Goal: Navigation & Orientation: Find specific page/section

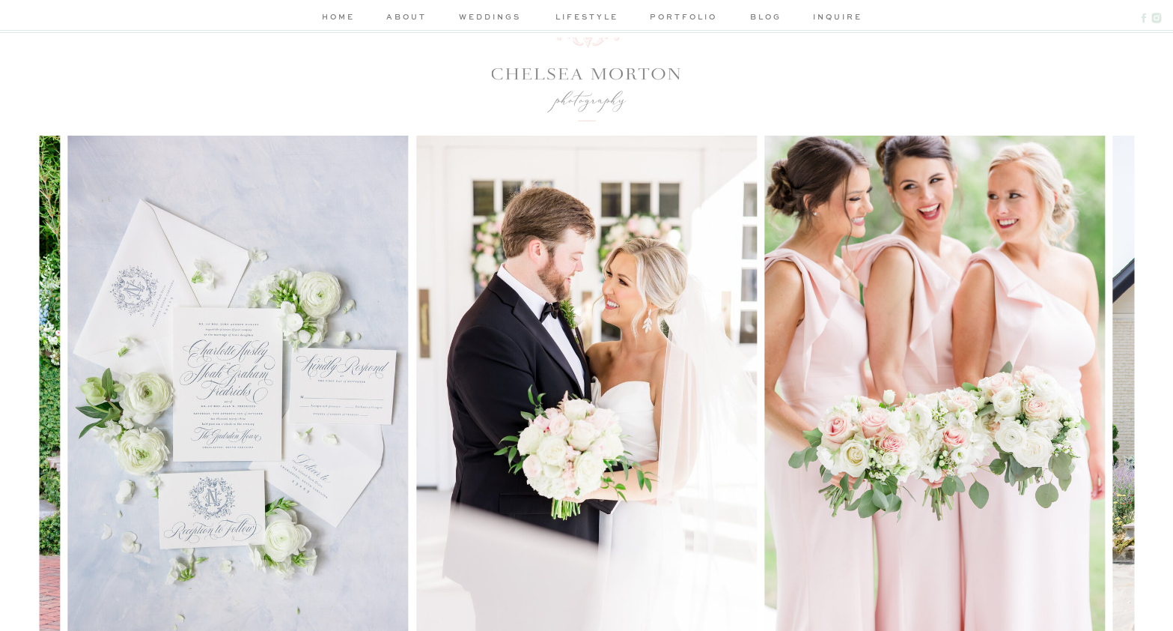
scroll to position [150, 0]
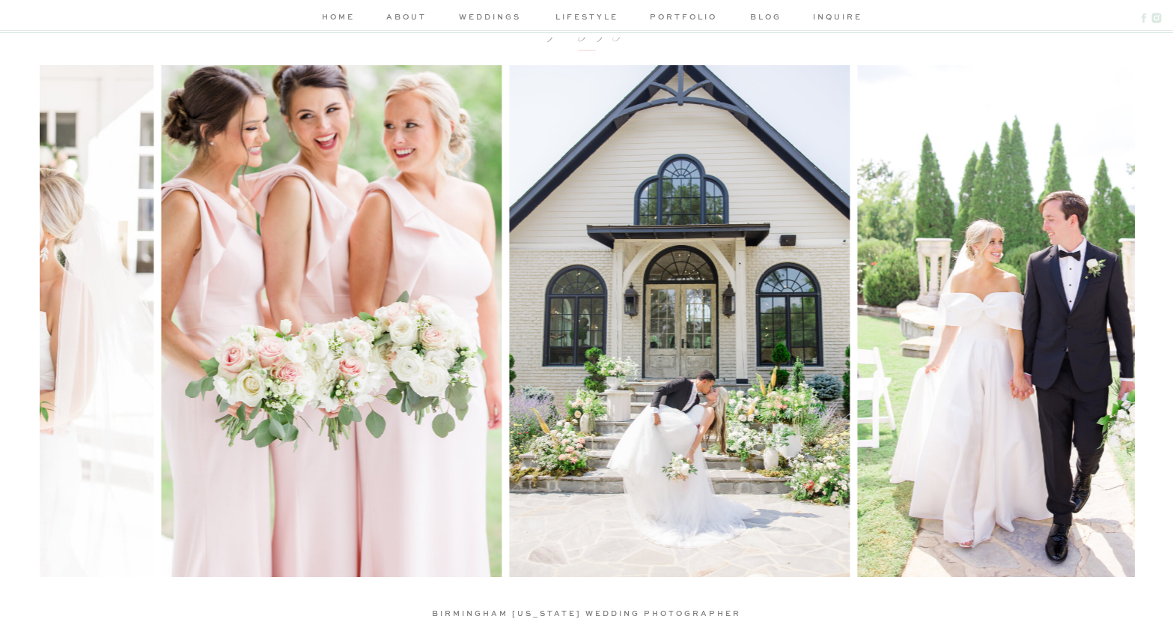
click at [371, 393] on img at bounding box center [331, 320] width 341 height 511
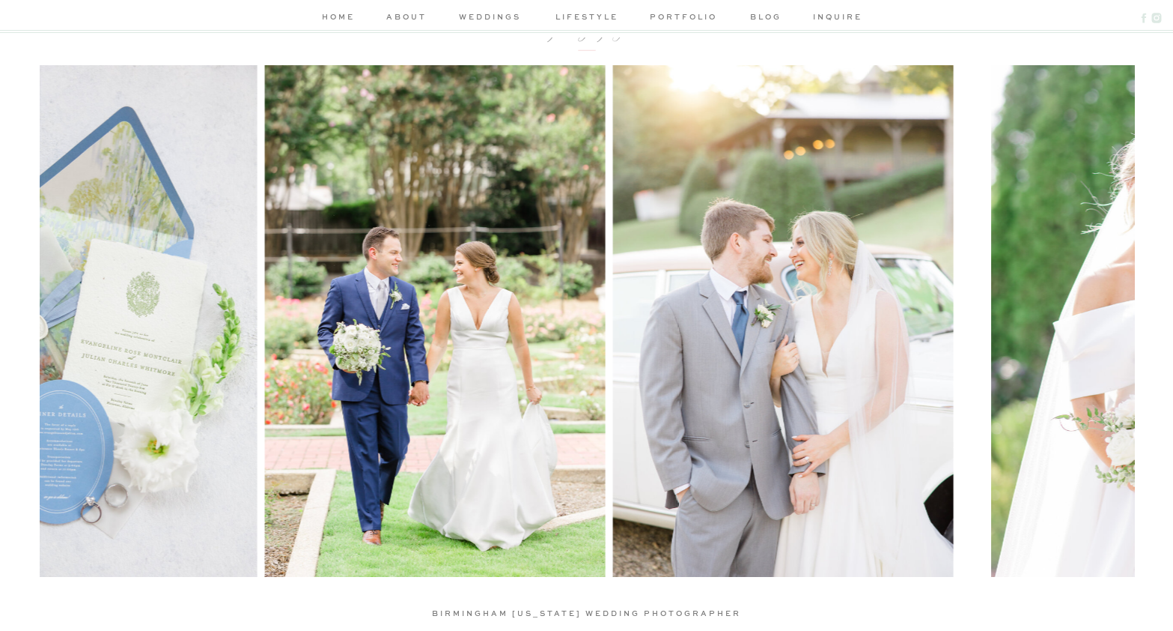
click at [163, 399] on img at bounding box center [86, 320] width 341 height 511
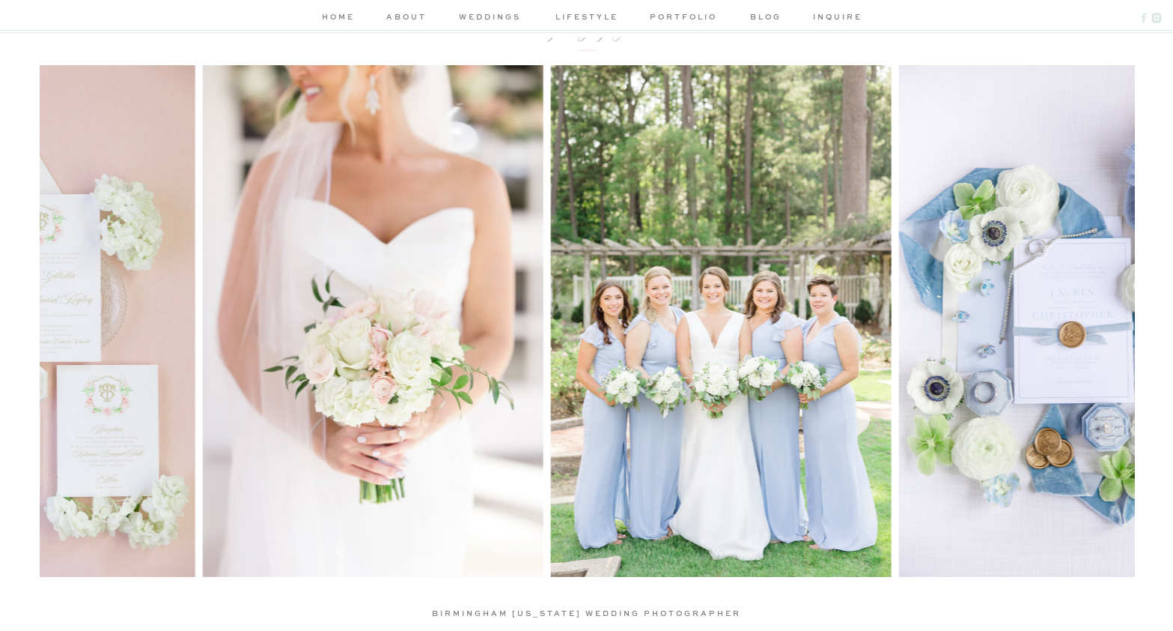
click at [202, 344] on img at bounding box center [372, 320] width 341 height 511
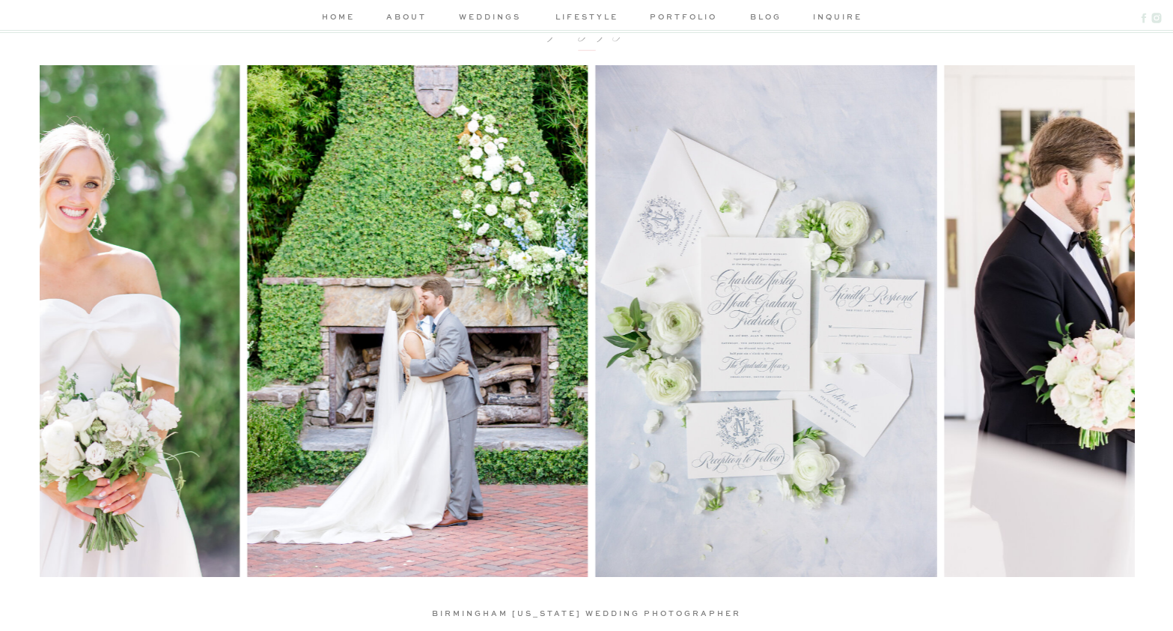
click at [207, 353] on img at bounding box center [69, 320] width 341 height 511
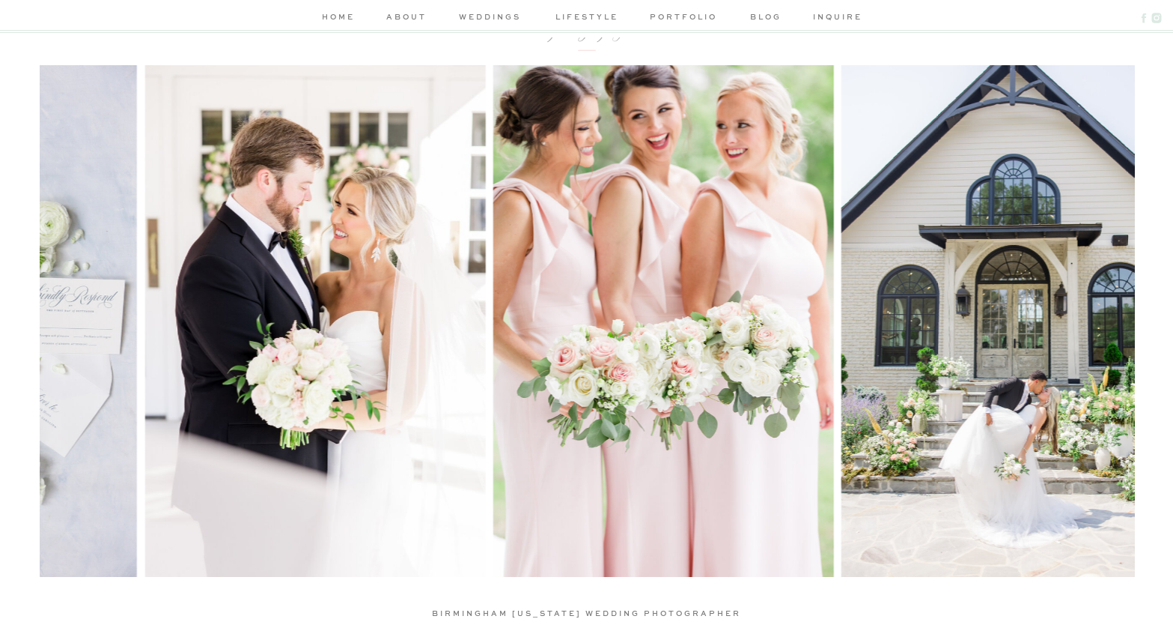
click at [190, 320] on img at bounding box center [315, 320] width 341 height 511
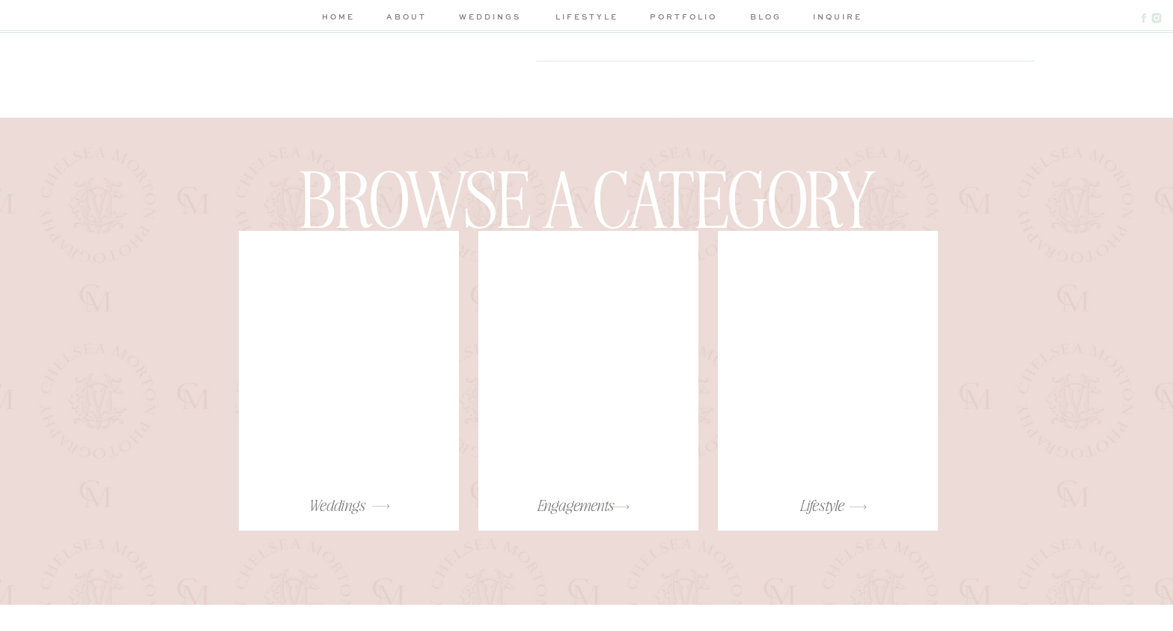
scroll to position [2771, 0]
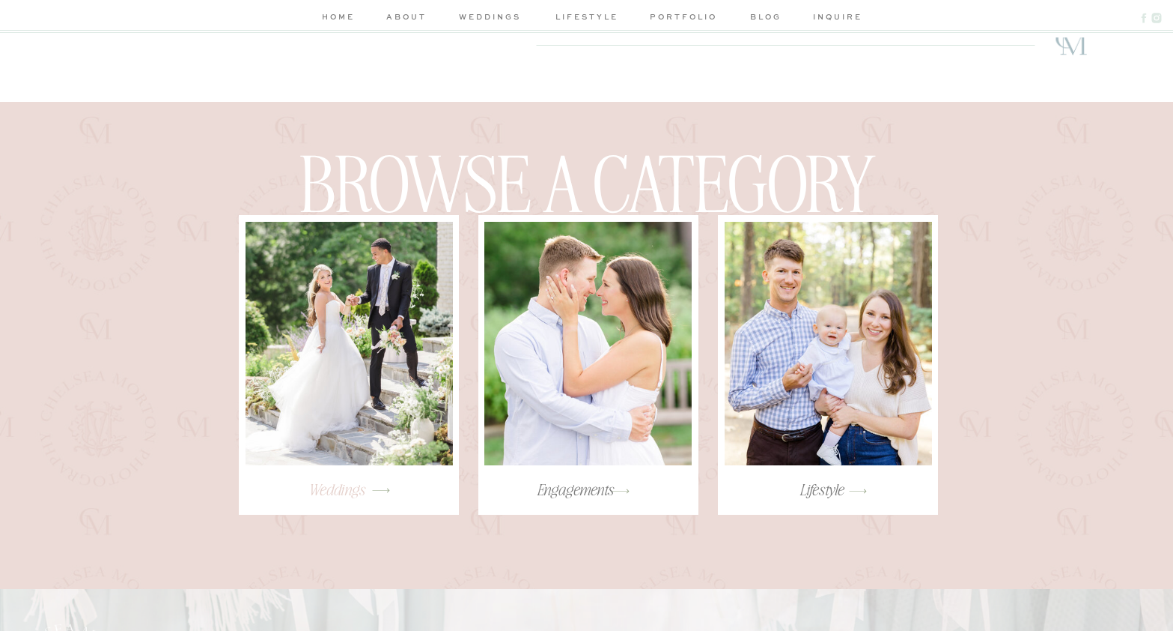
click at [348, 482] on h3 "Weddings" at bounding box center [336, 487] width 199 height 16
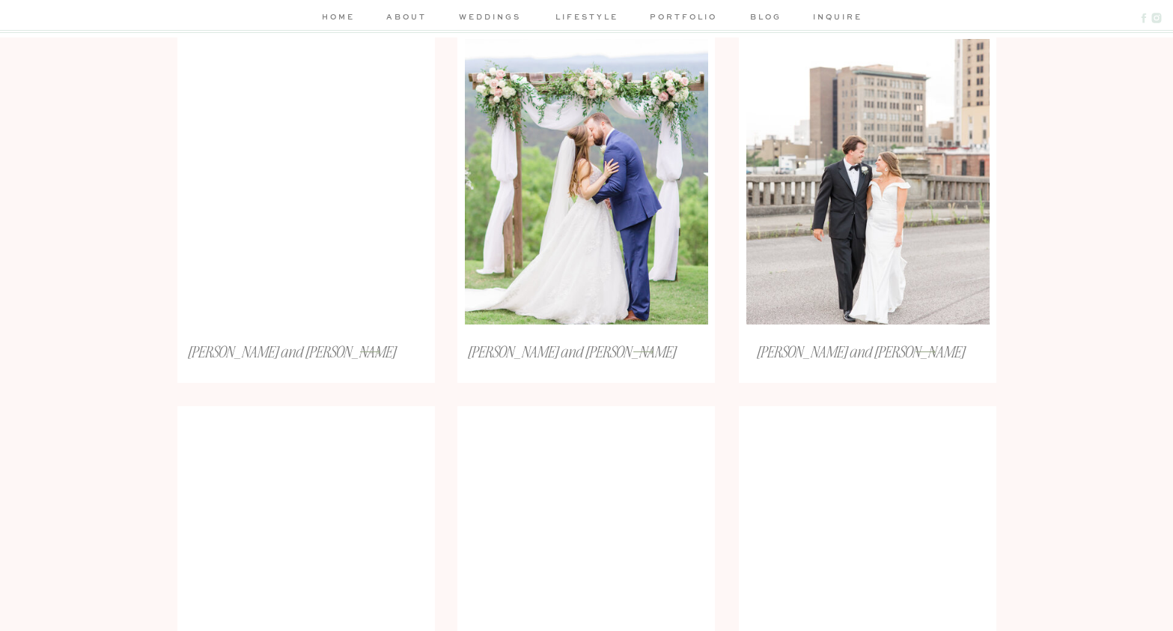
scroll to position [674, 0]
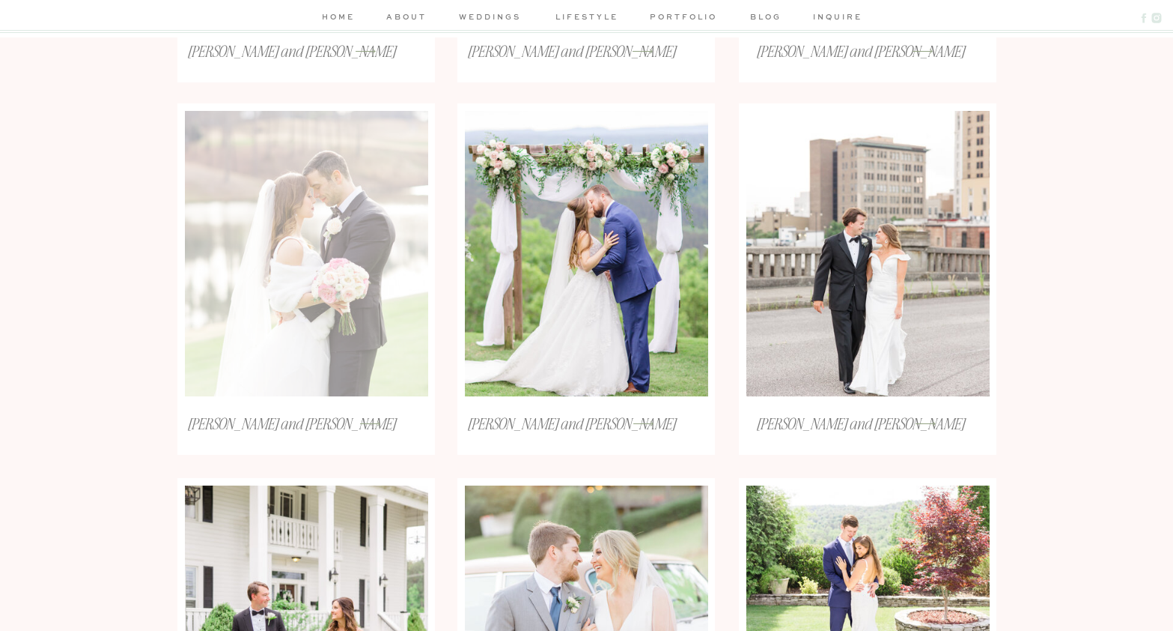
click at [335, 317] on div at bounding box center [306, 253] width 243 height 285
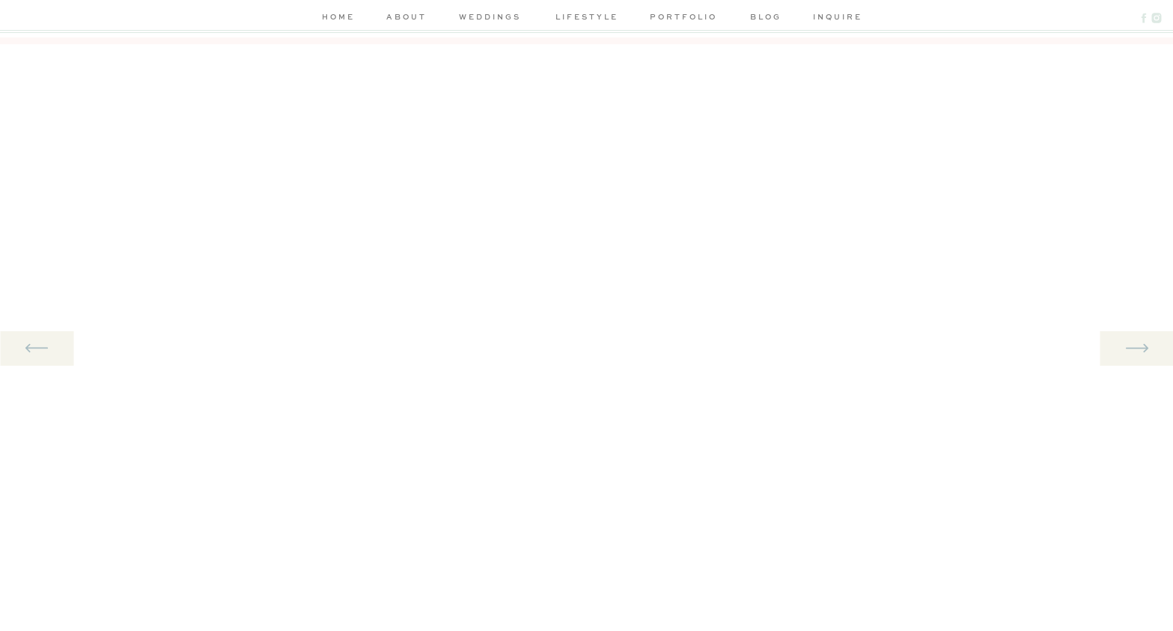
scroll to position [1516, 0]
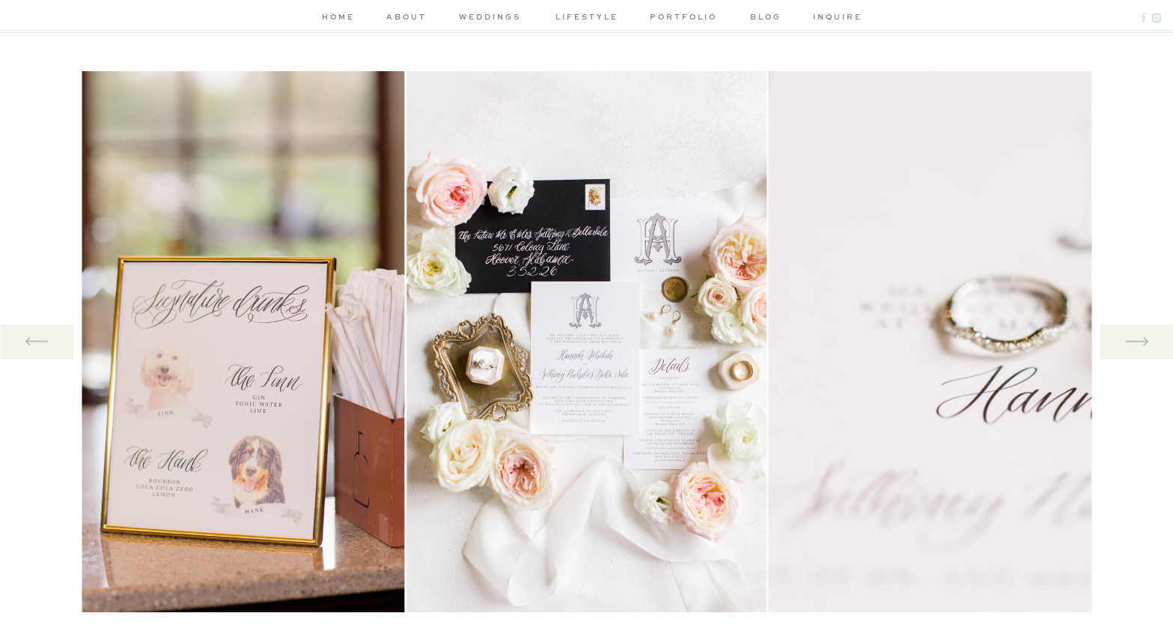
click at [1146, 345] on icon at bounding box center [1137, 341] width 28 height 31
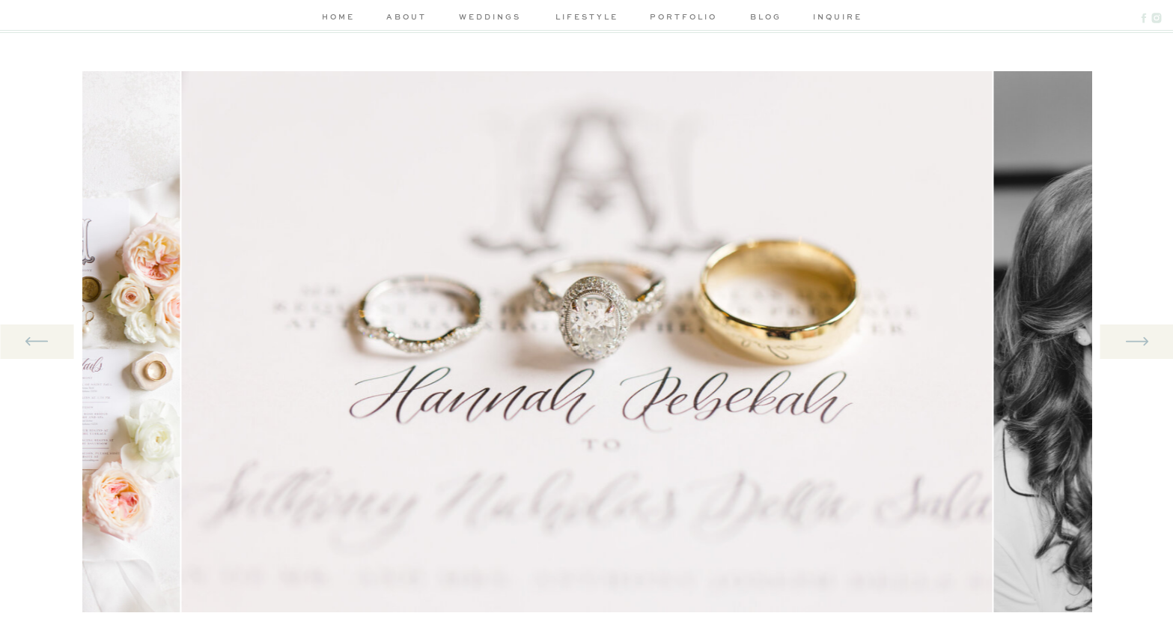
click at [1142, 344] on icon at bounding box center [1137, 341] width 28 height 31
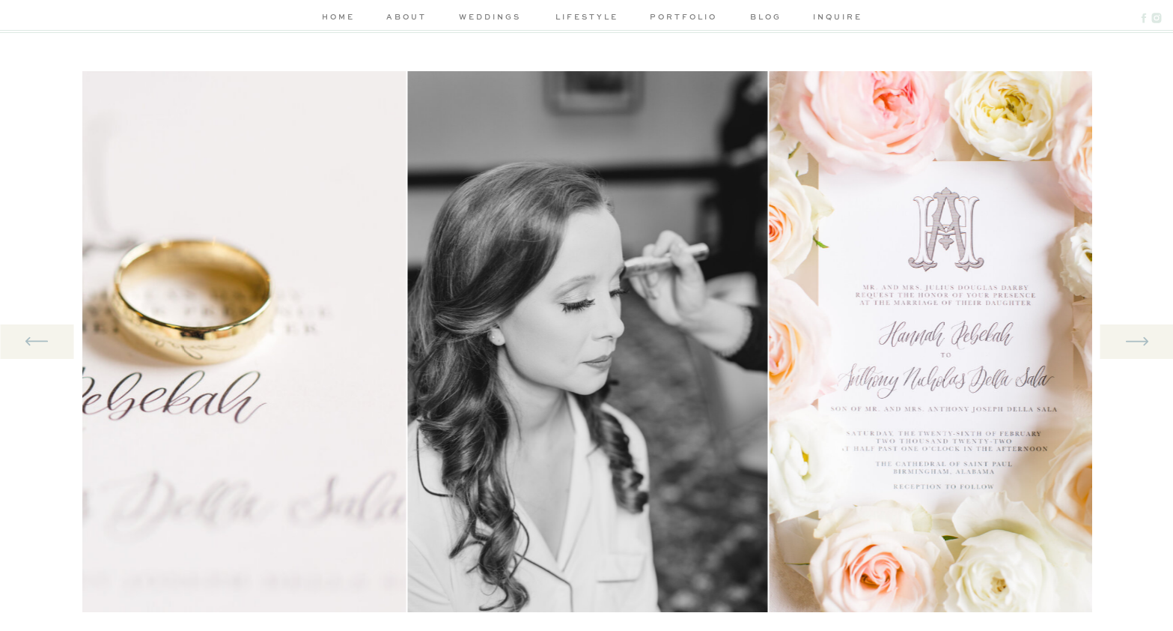
click at [1142, 344] on icon at bounding box center [1137, 341] width 28 height 31
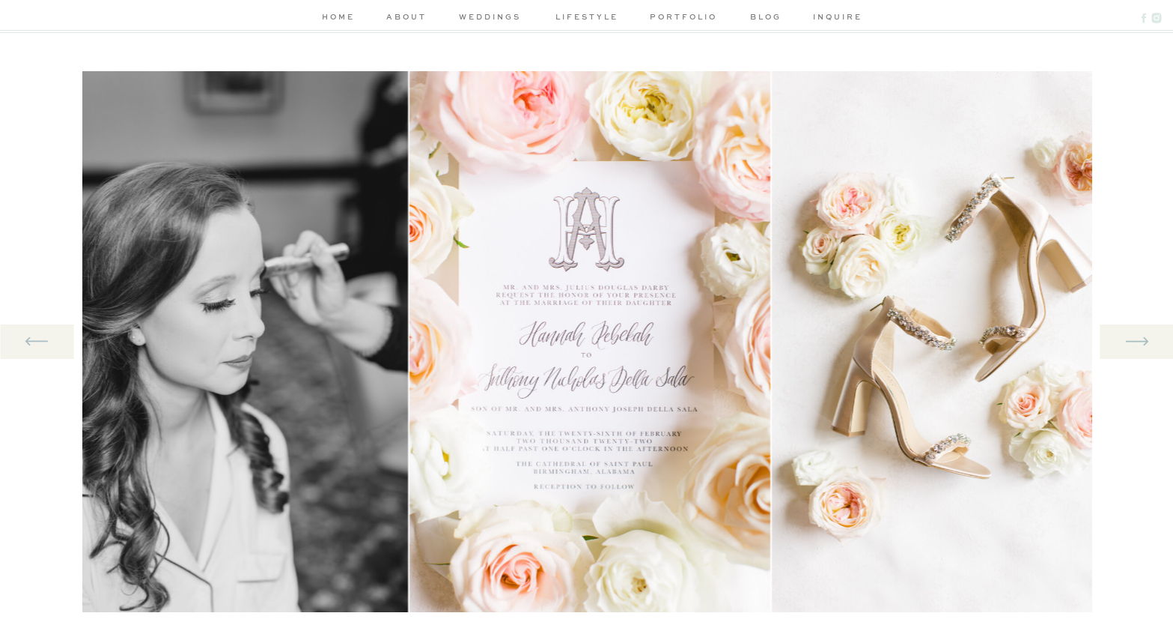
click at [1142, 344] on icon at bounding box center [1137, 341] width 28 height 31
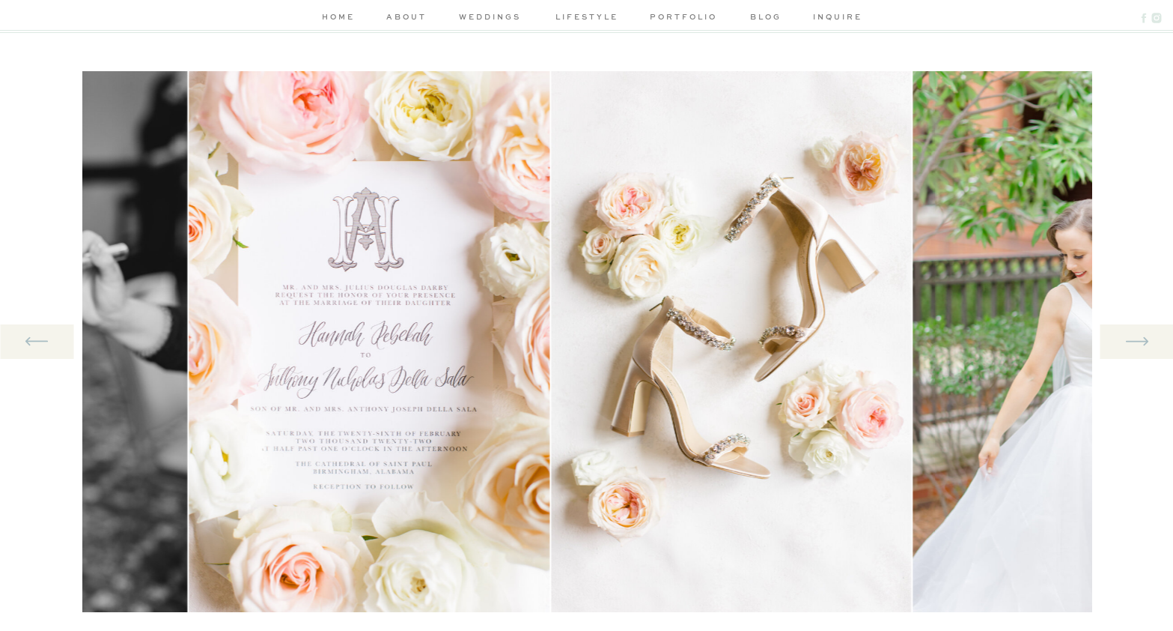
click at [1142, 344] on icon at bounding box center [1137, 341] width 28 height 31
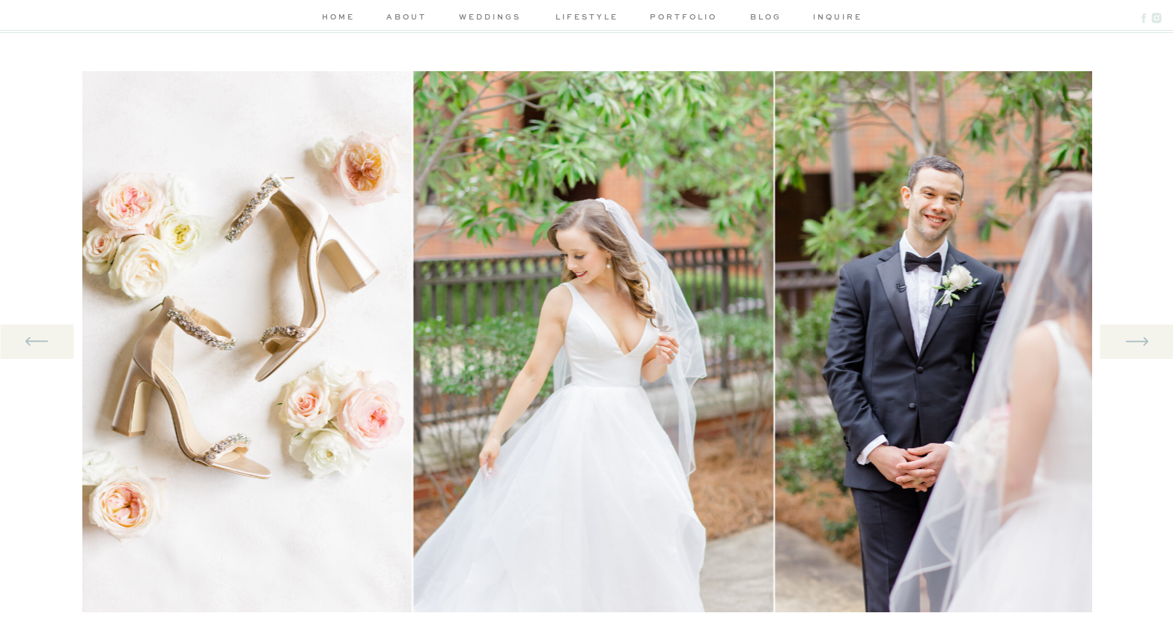
click at [1142, 344] on icon at bounding box center [1137, 341] width 28 height 31
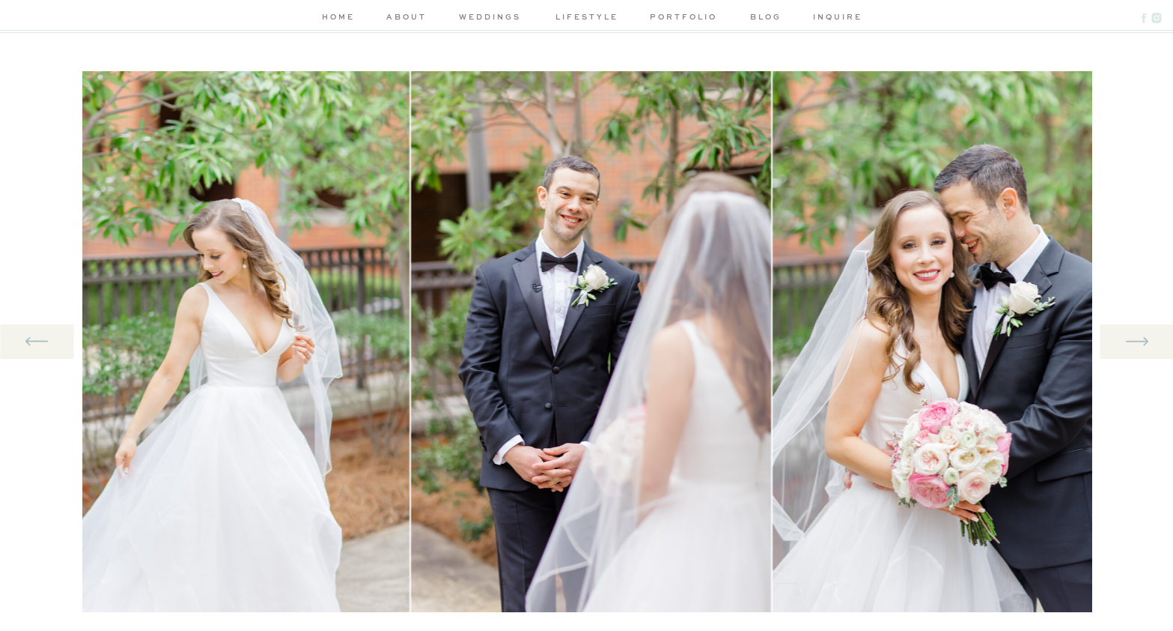
click at [1142, 344] on icon at bounding box center [1137, 341] width 28 height 31
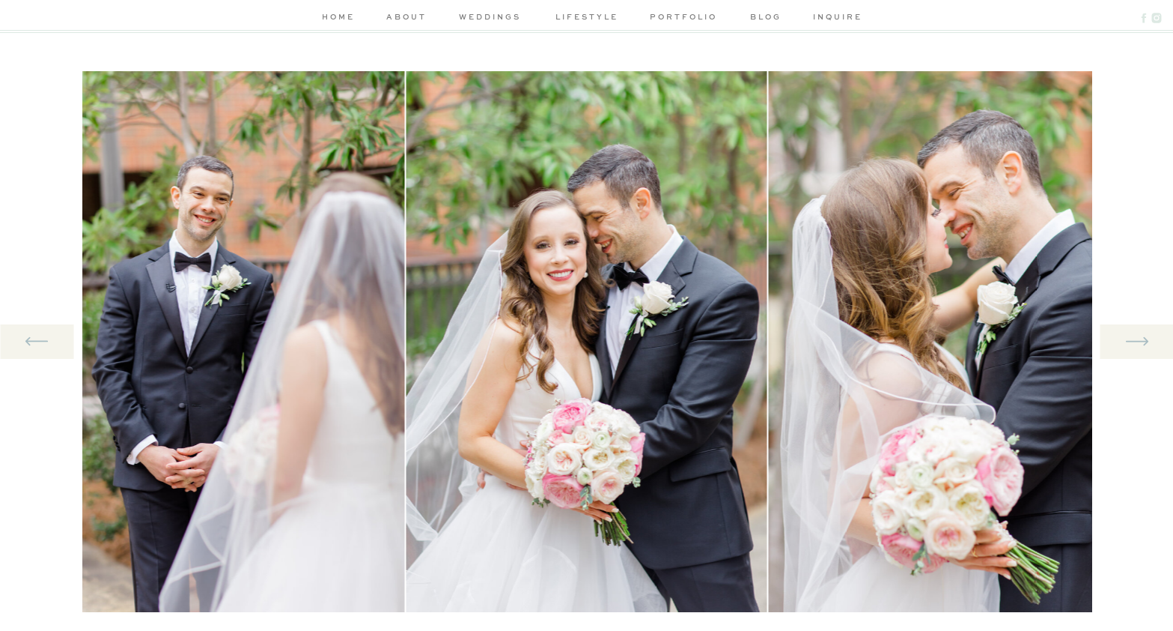
click at [1142, 344] on icon at bounding box center [1137, 341] width 28 height 31
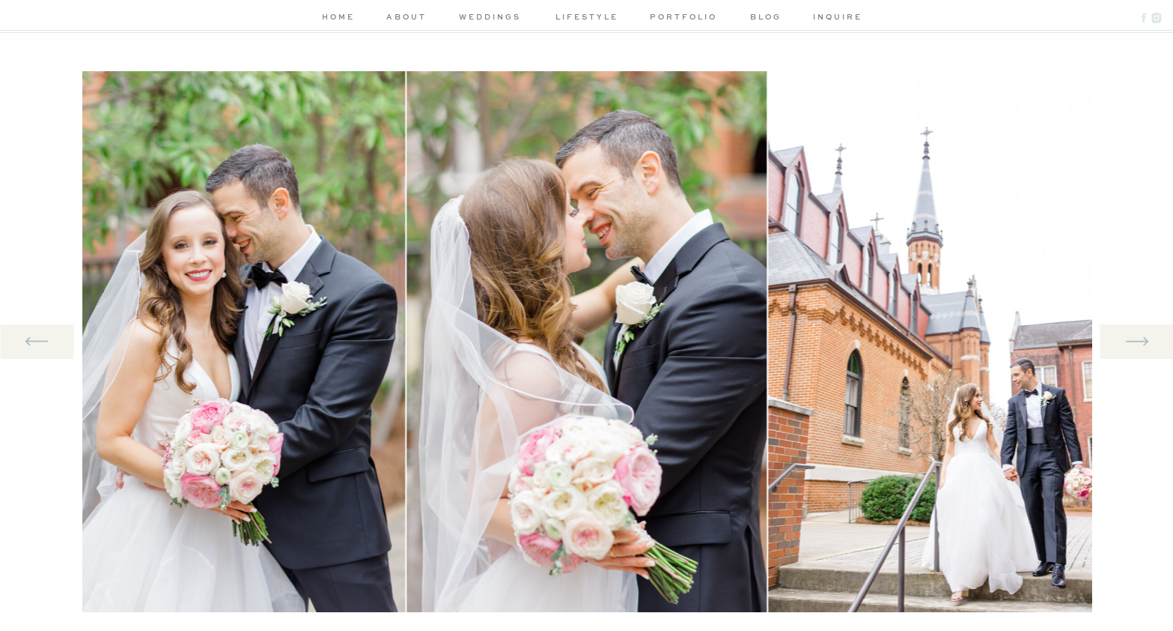
click at [1142, 344] on icon at bounding box center [1137, 341] width 28 height 31
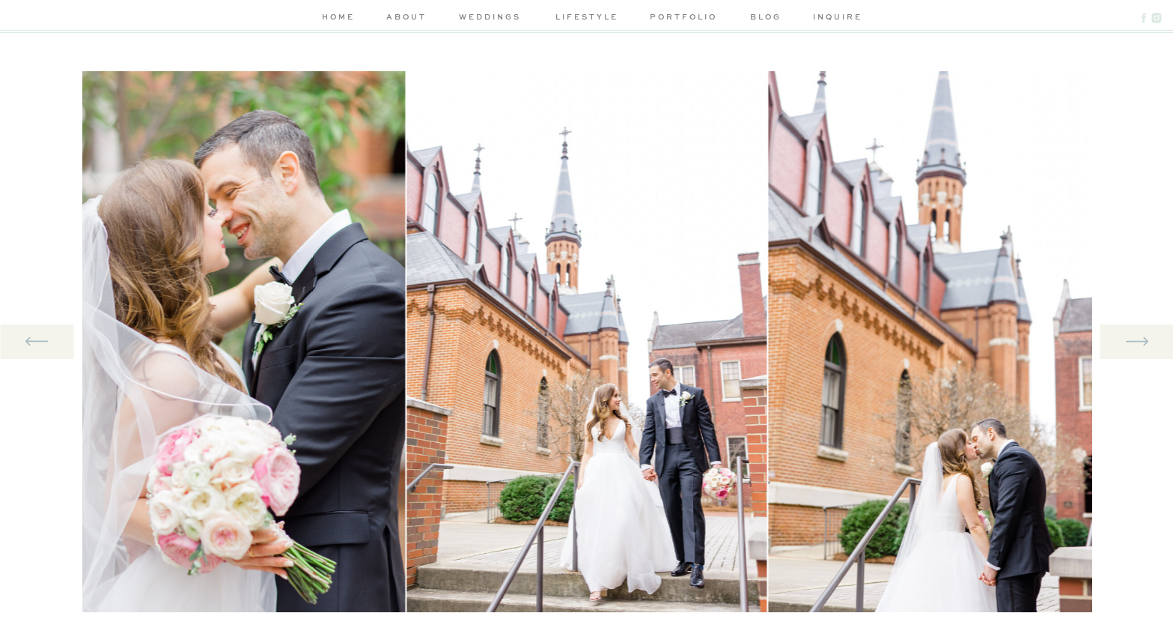
click at [1142, 344] on icon at bounding box center [1137, 341] width 28 height 31
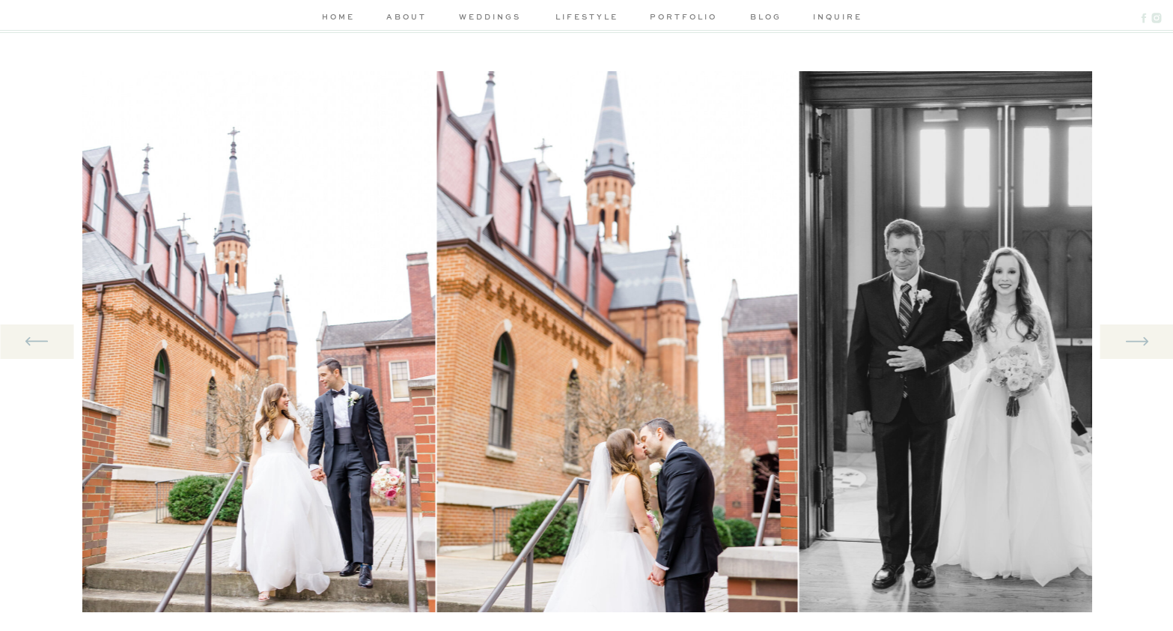
click at [1142, 344] on icon at bounding box center [1137, 341] width 28 height 31
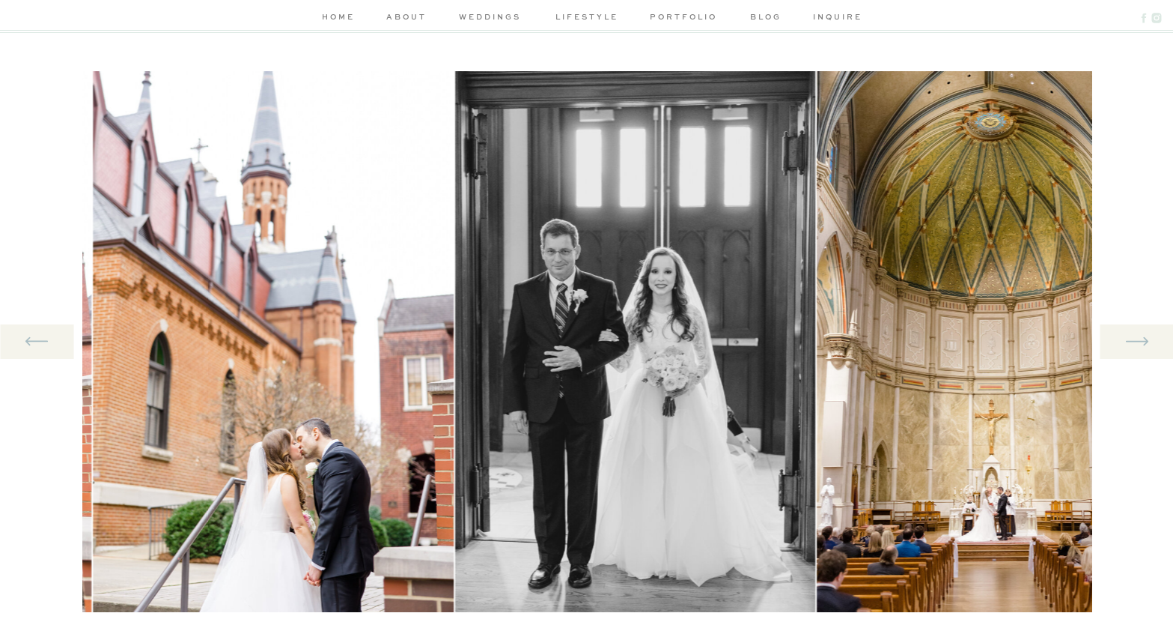
click at [1142, 344] on icon at bounding box center [1137, 341] width 28 height 31
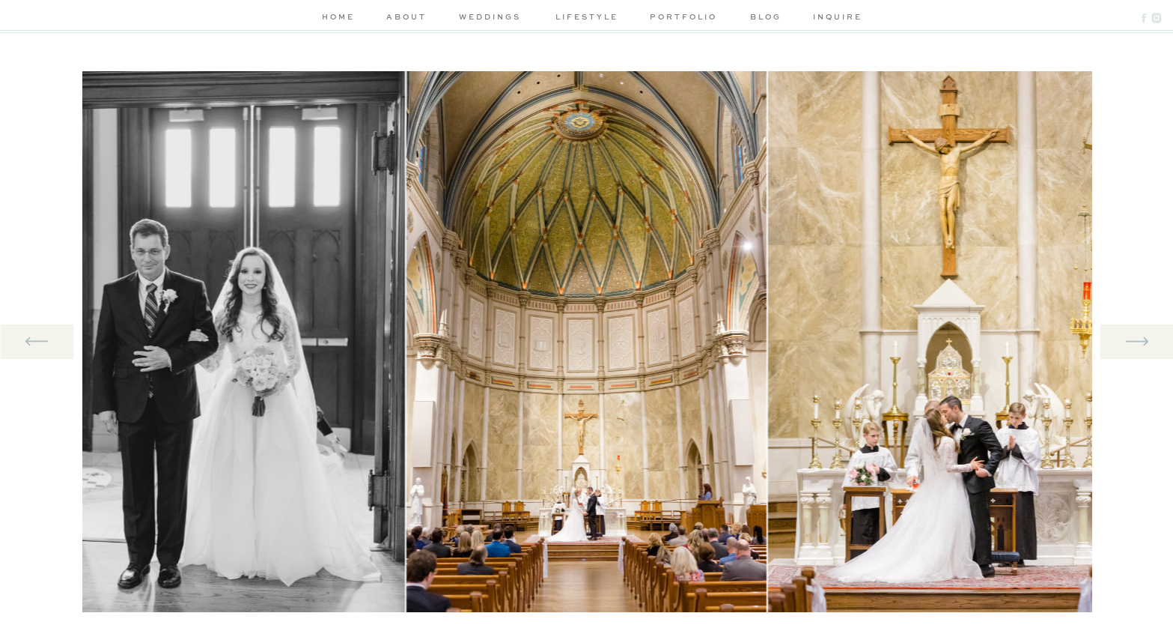
click at [1142, 344] on icon at bounding box center [1137, 341] width 28 height 31
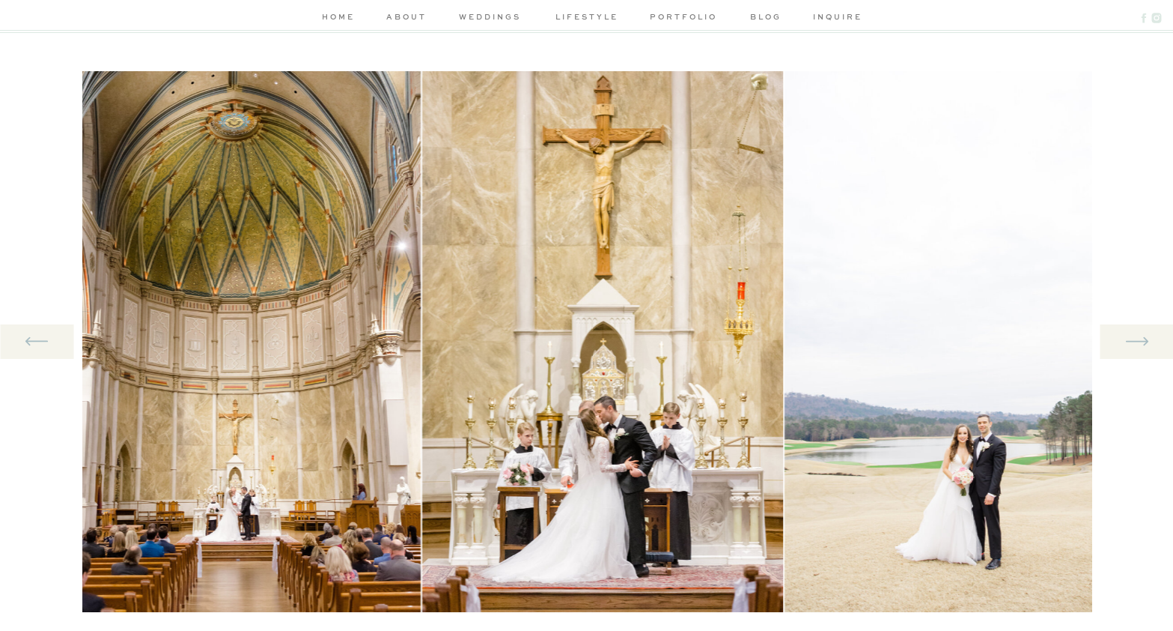
click at [1142, 344] on icon at bounding box center [1137, 341] width 28 height 31
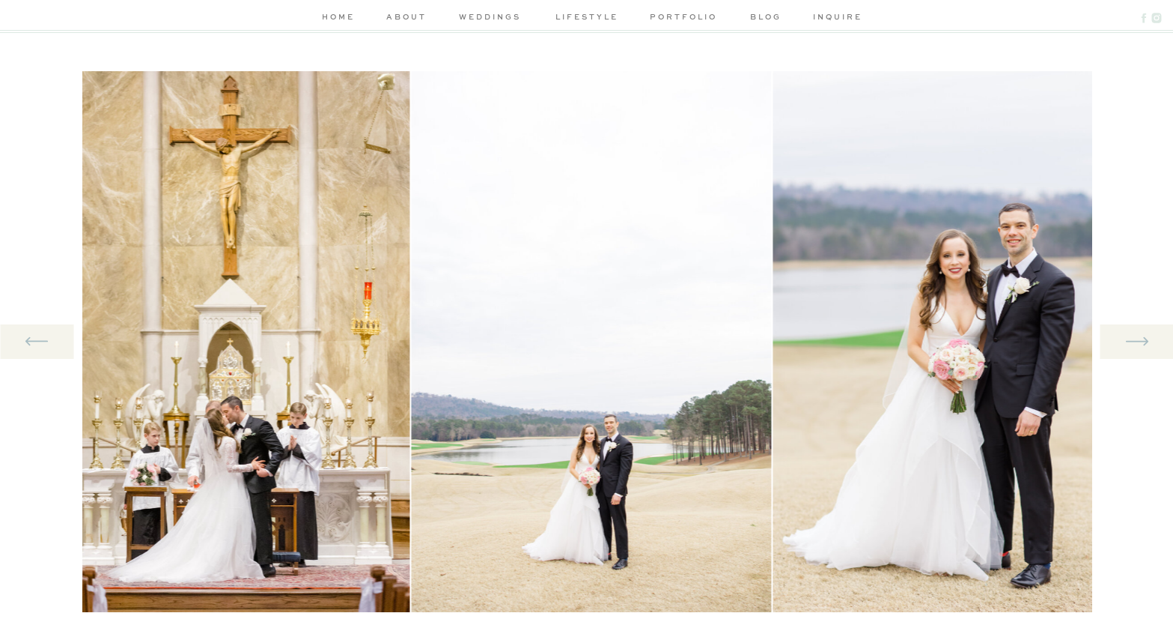
click at [1142, 344] on icon at bounding box center [1137, 341] width 28 height 31
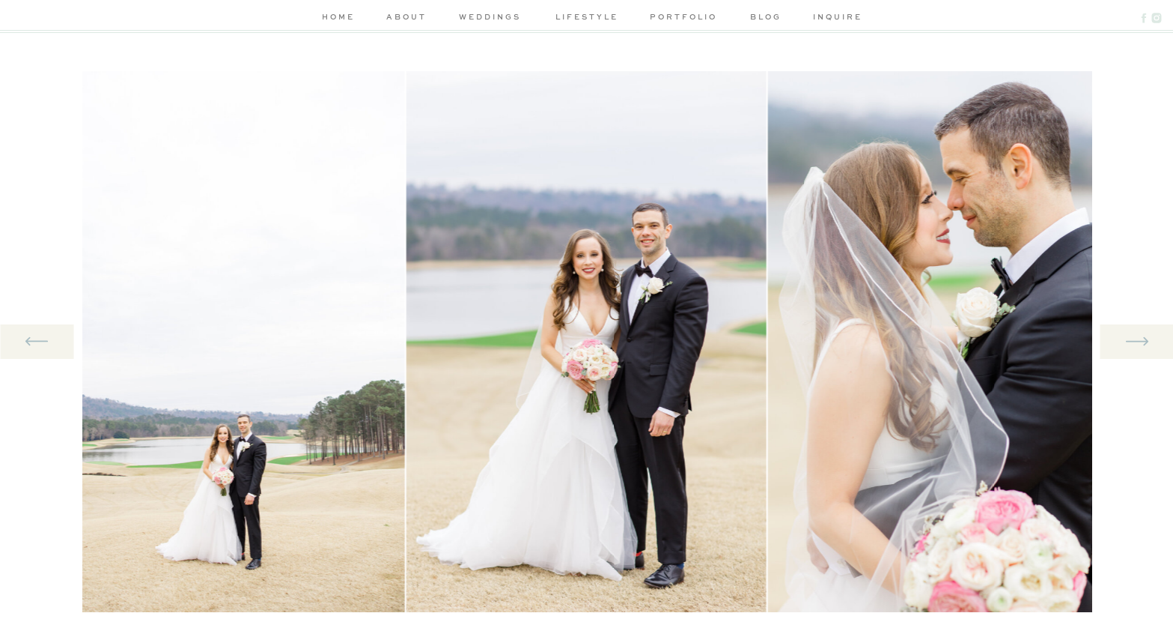
click at [1142, 344] on icon at bounding box center [1137, 341] width 28 height 31
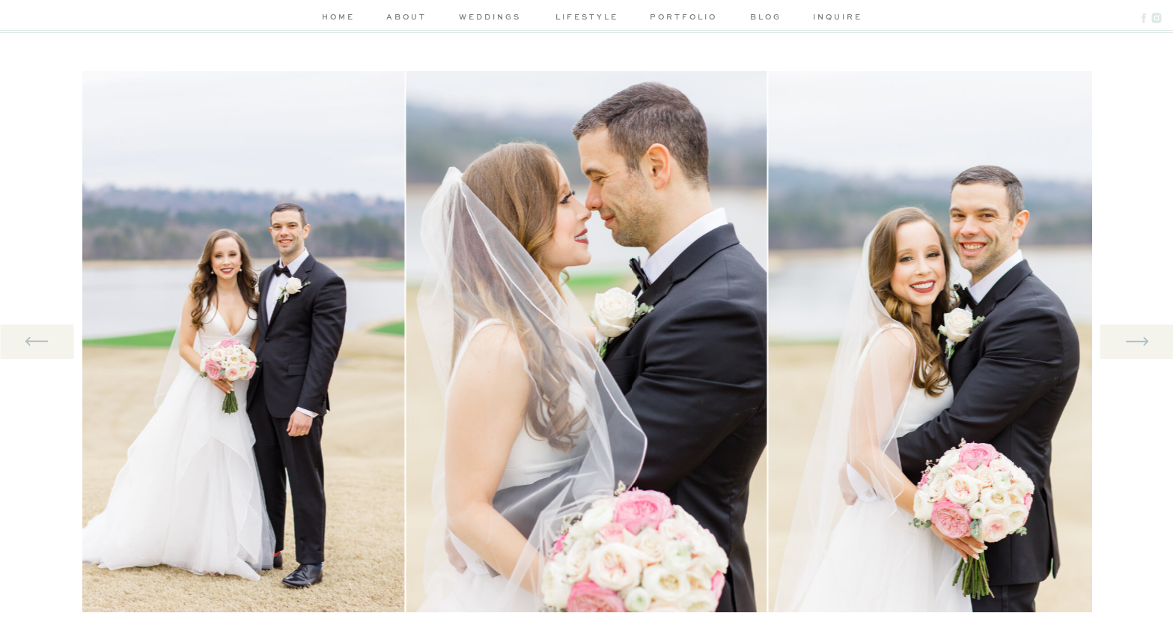
click at [1142, 344] on icon at bounding box center [1137, 341] width 28 height 31
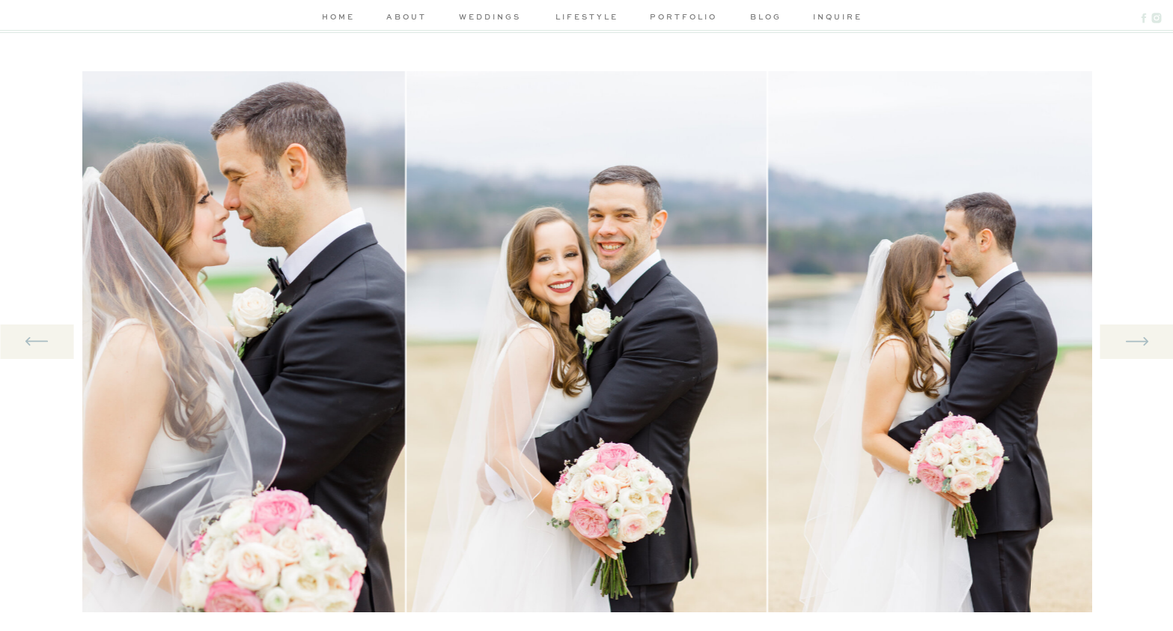
click at [1142, 344] on icon at bounding box center [1137, 341] width 28 height 31
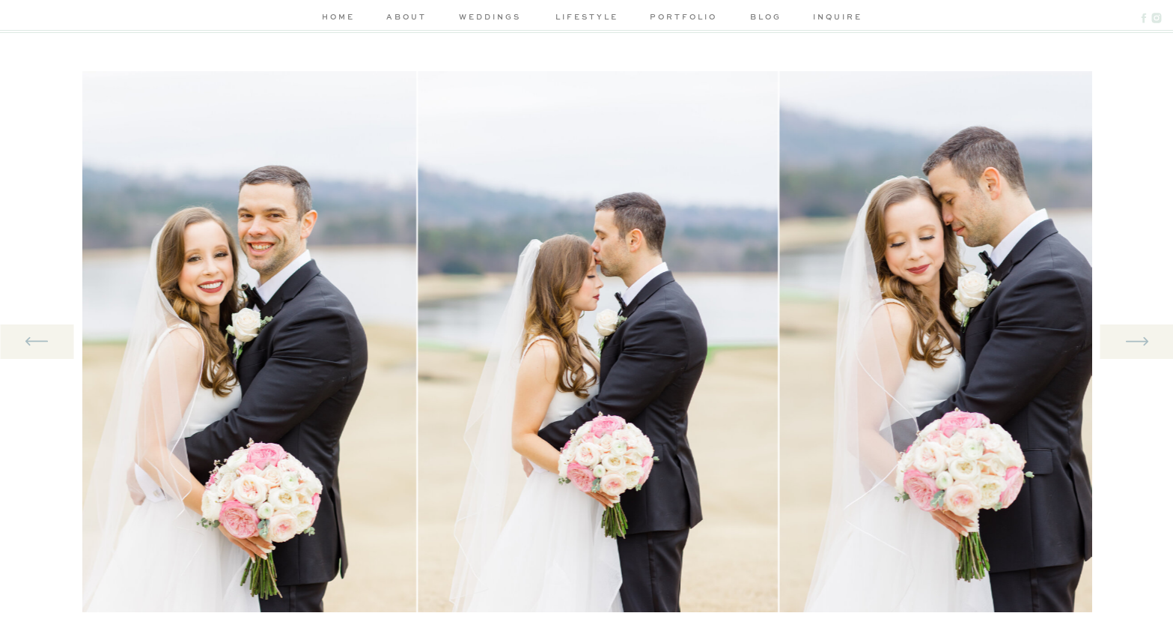
click at [1142, 344] on icon at bounding box center [1137, 341] width 28 height 31
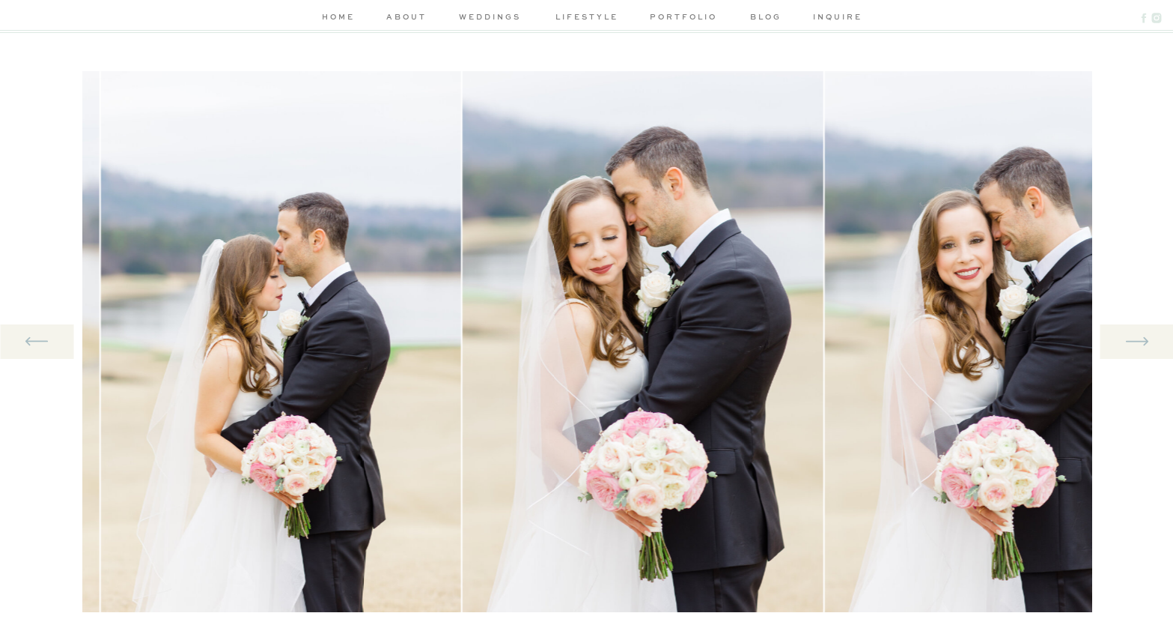
click at [1142, 344] on icon at bounding box center [1137, 341] width 28 height 31
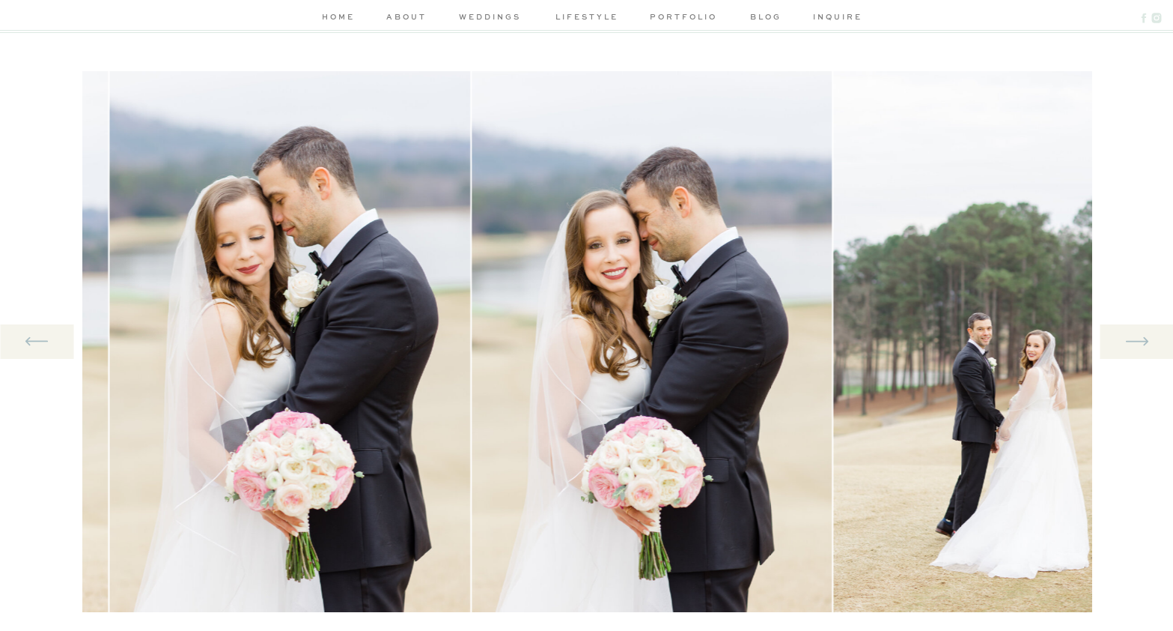
click at [1142, 344] on icon at bounding box center [1137, 341] width 28 height 31
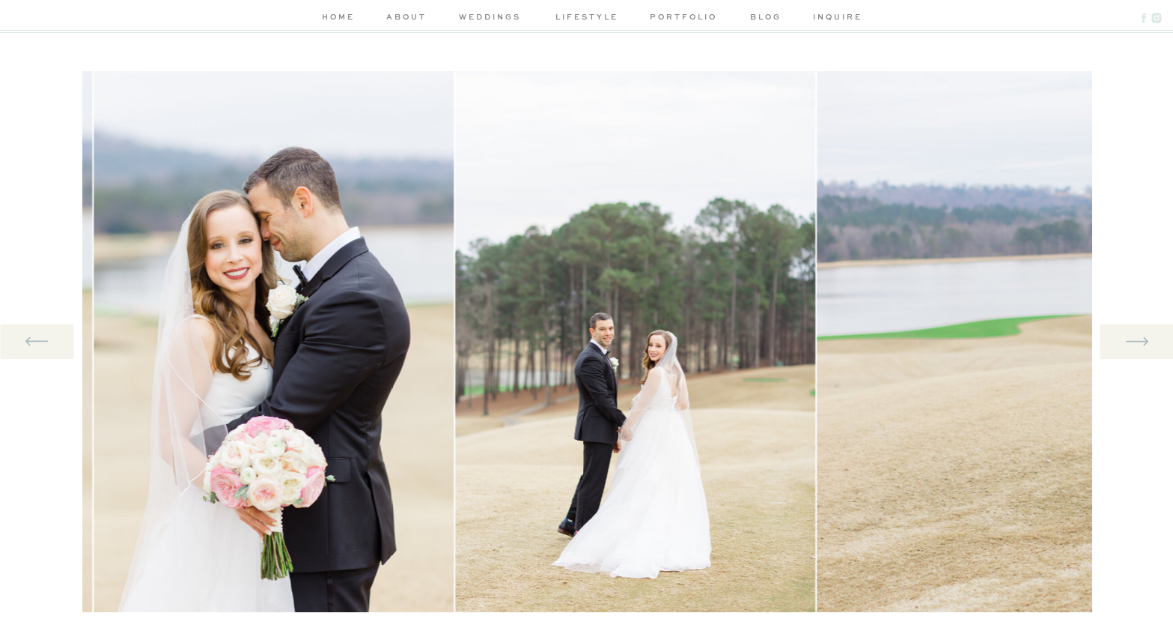
click at [1142, 344] on icon at bounding box center [1137, 341] width 28 height 31
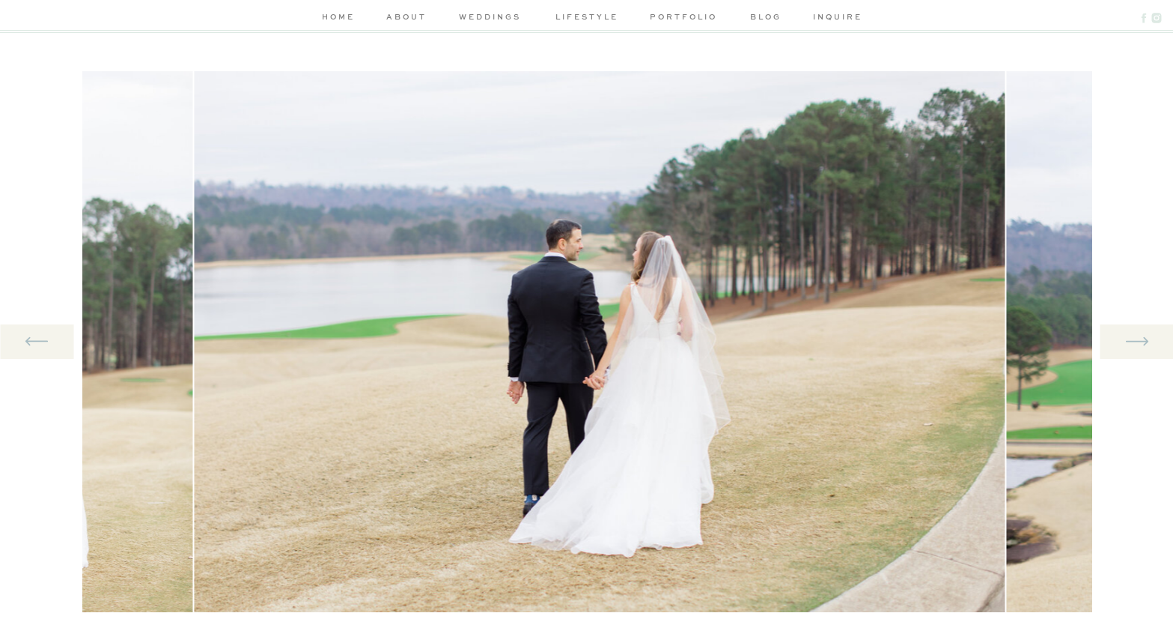
click at [1142, 344] on icon at bounding box center [1137, 341] width 28 height 31
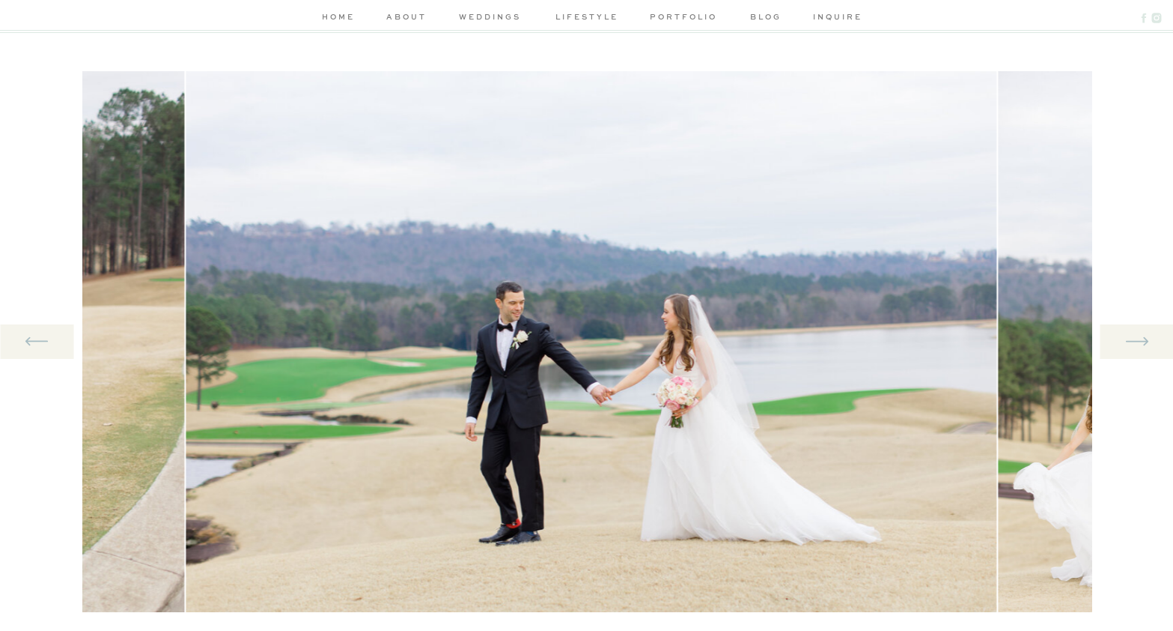
click at [1140, 336] on icon at bounding box center [1137, 341] width 28 height 31
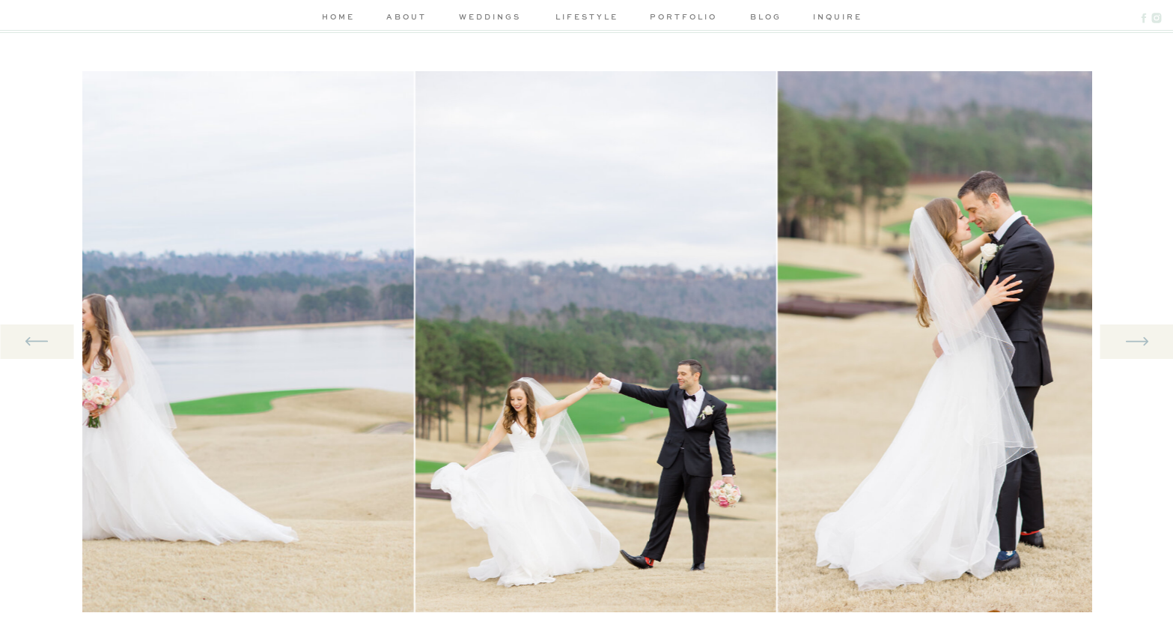
click at [1140, 336] on icon at bounding box center [1137, 341] width 28 height 31
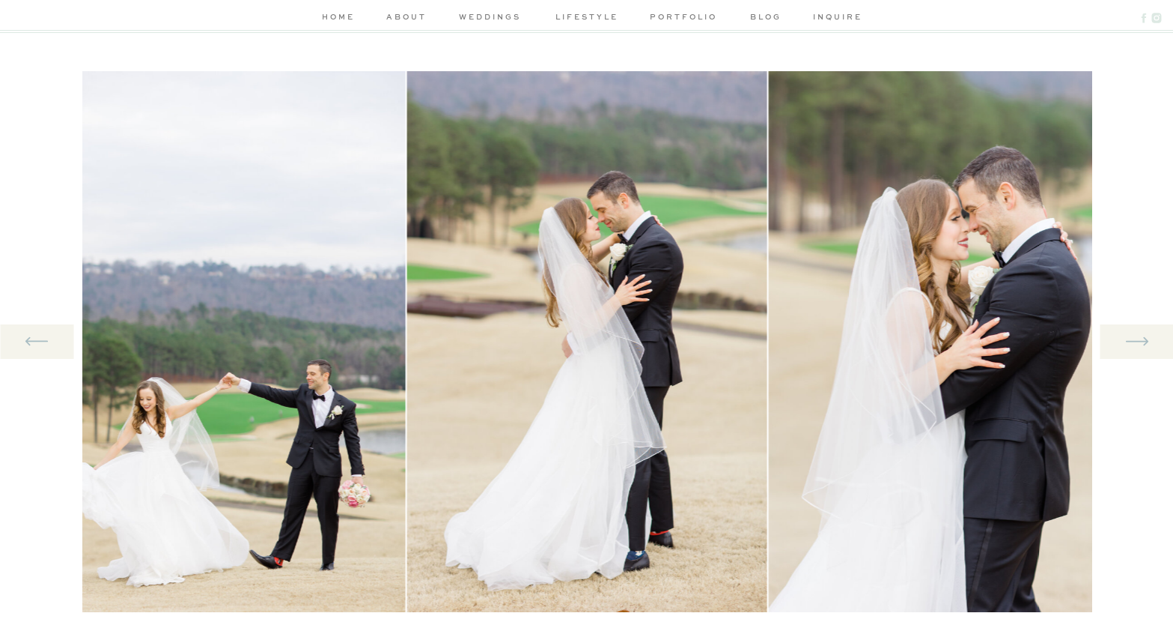
click at [1140, 336] on icon at bounding box center [1137, 341] width 28 height 31
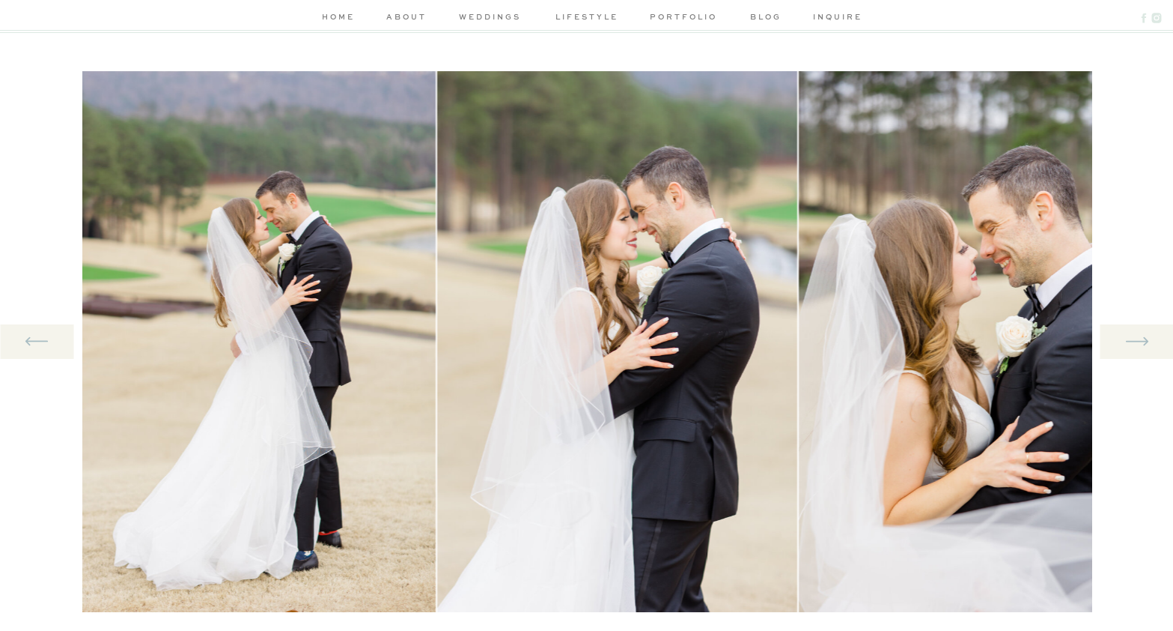
click at [1140, 336] on icon at bounding box center [1137, 341] width 28 height 31
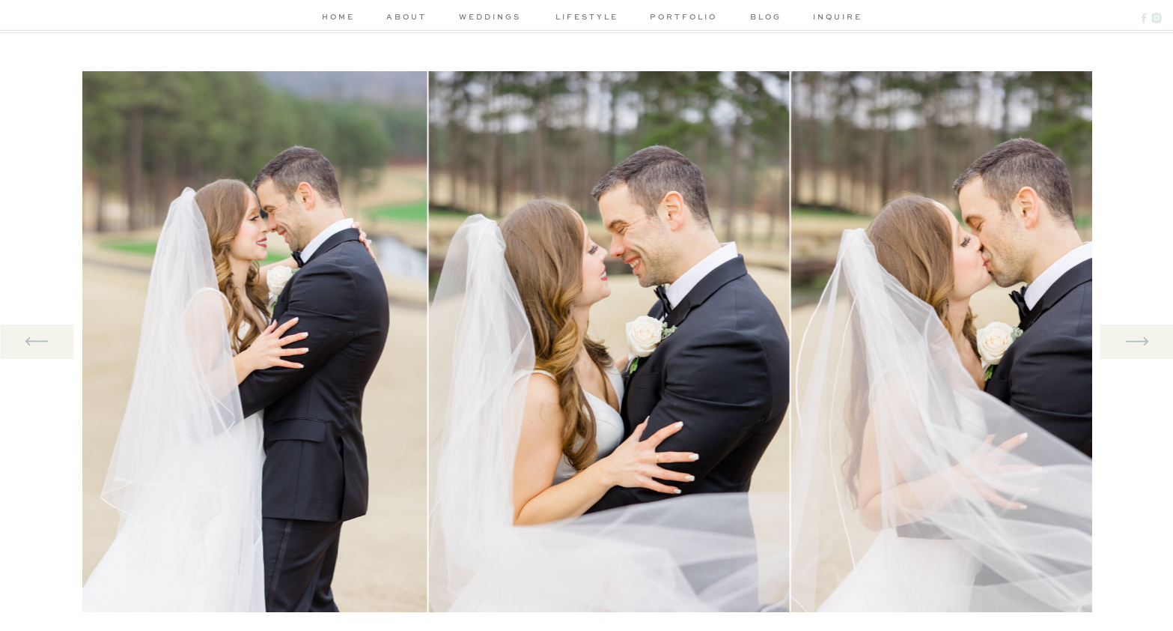
click at [1140, 336] on icon at bounding box center [1137, 341] width 28 height 31
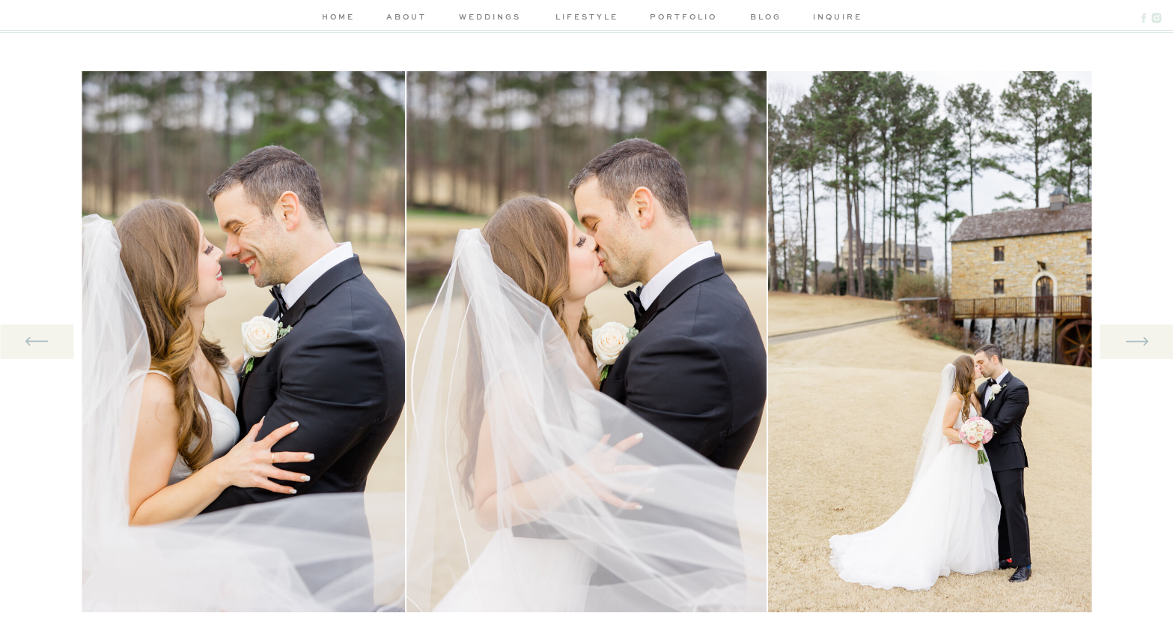
click at [1140, 336] on icon at bounding box center [1137, 341] width 28 height 31
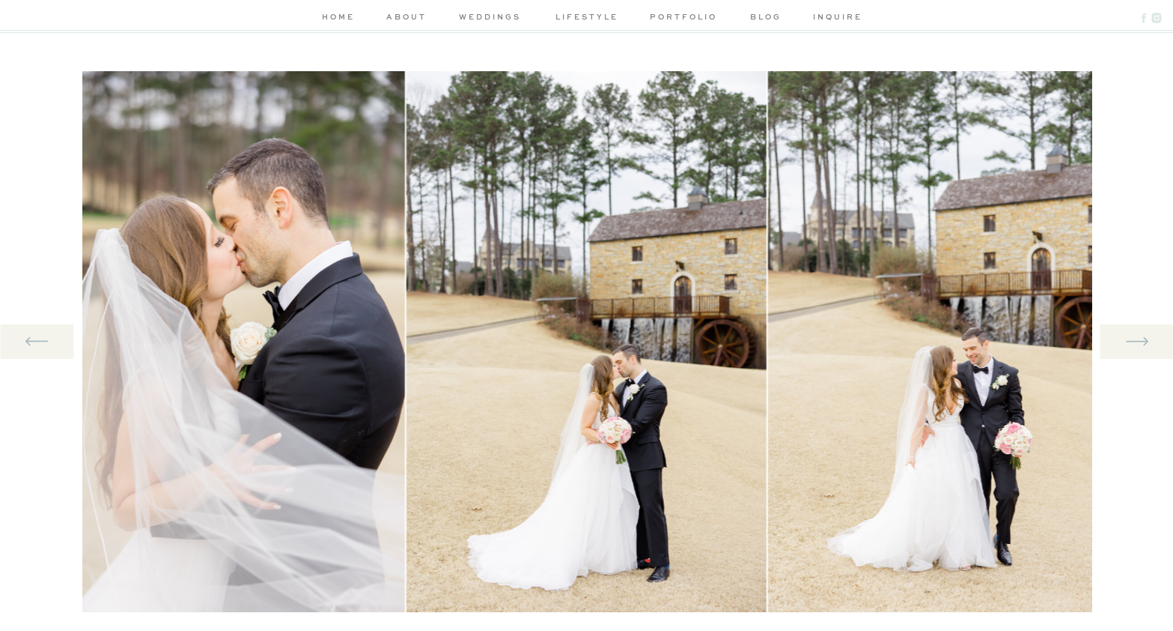
click at [1140, 336] on icon at bounding box center [1137, 341] width 28 height 31
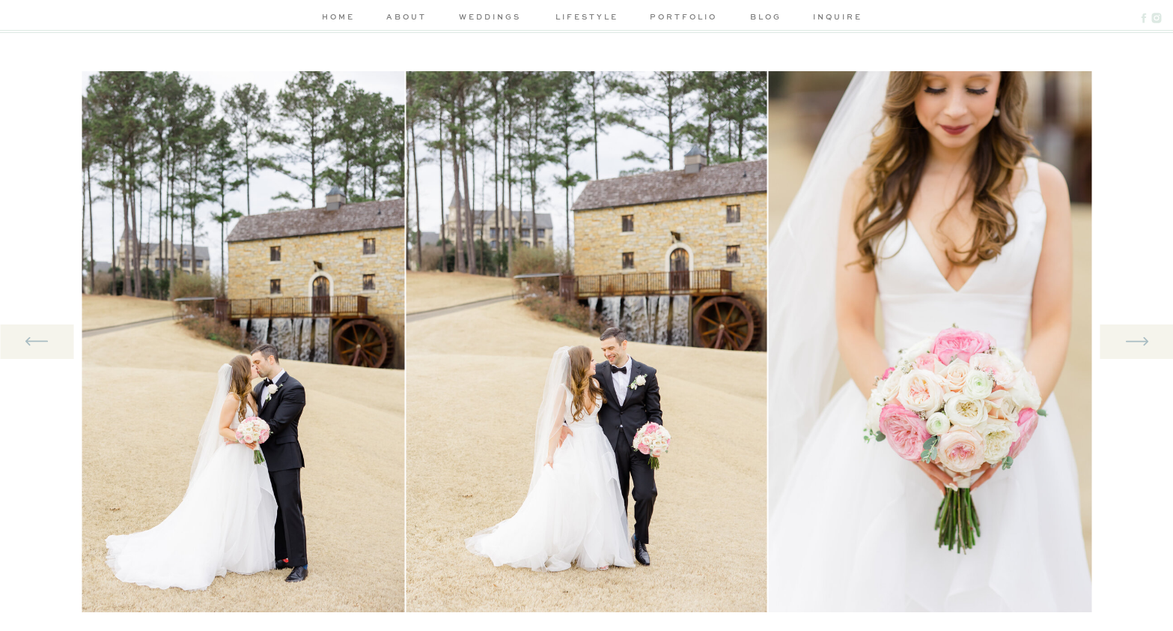
click at [1140, 336] on icon at bounding box center [1137, 341] width 28 height 31
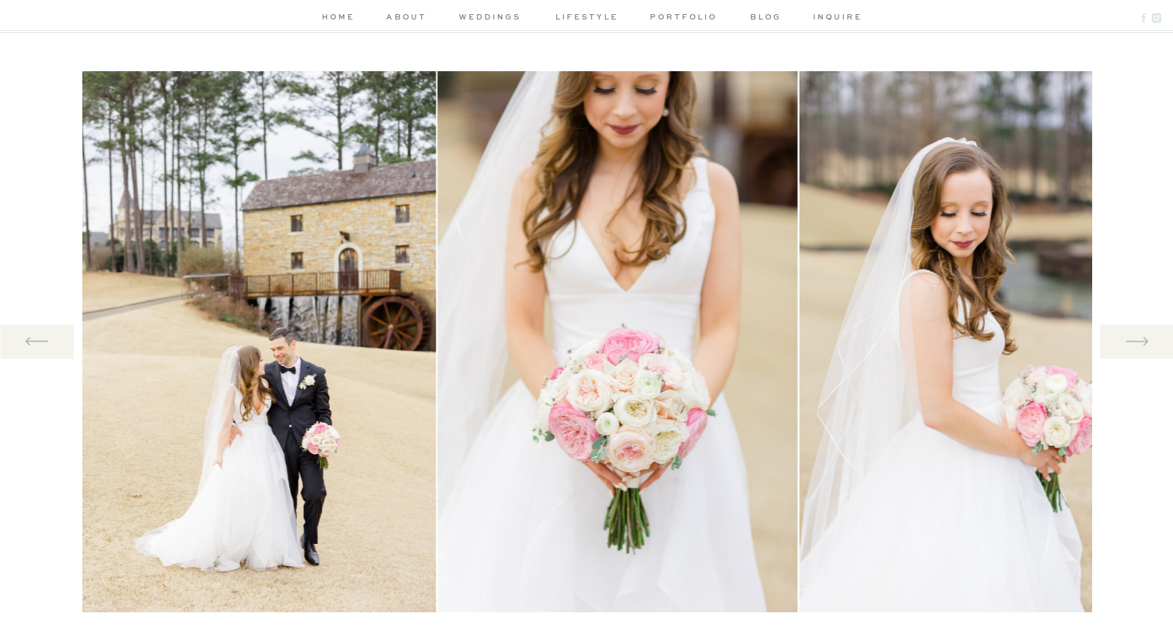
click at [1140, 336] on icon at bounding box center [1137, 341] width 28 height 31
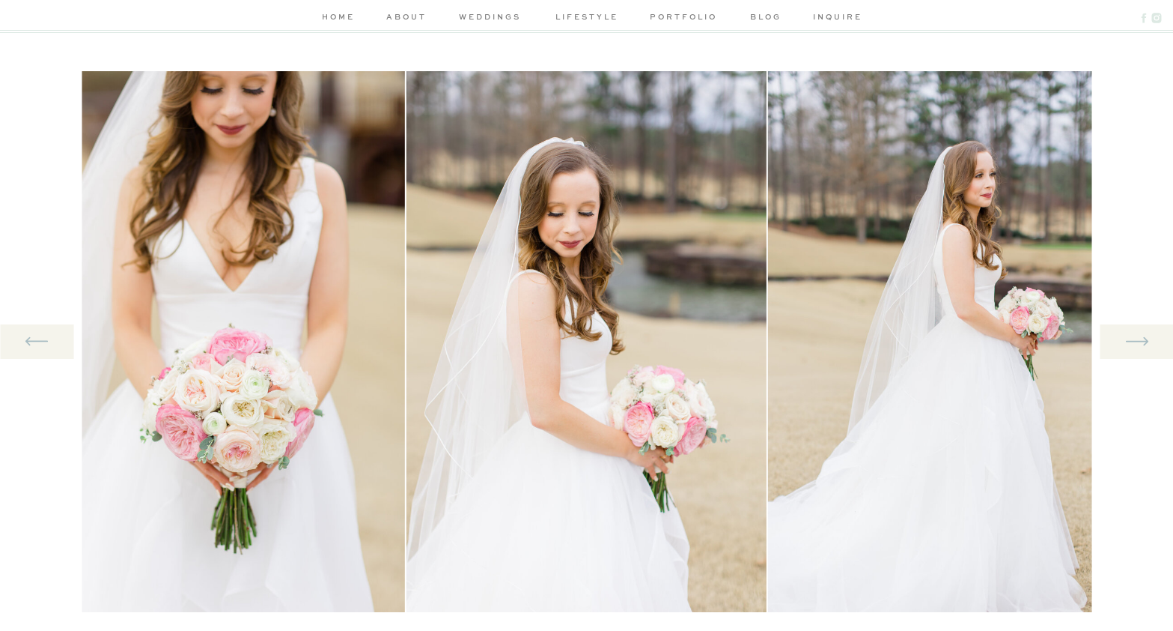
click at [1140, 336] on icon at bounding box center [1137, 341] width 28 height 31
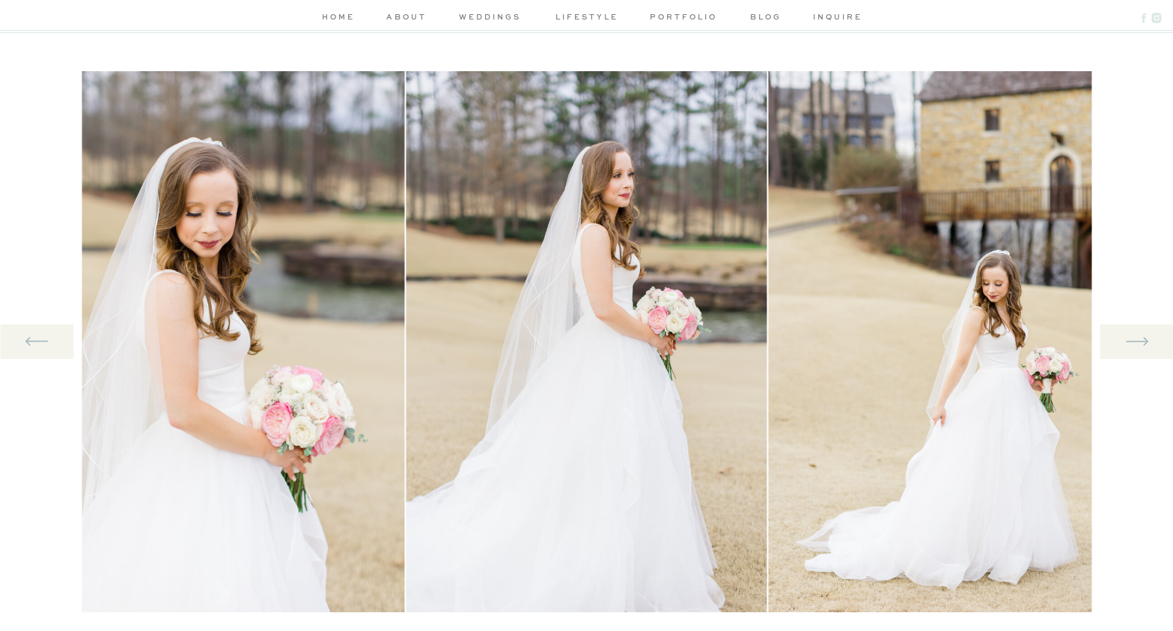
click at [1140, 336] on icon at bounding box center [1137, 341] width 28 height 31
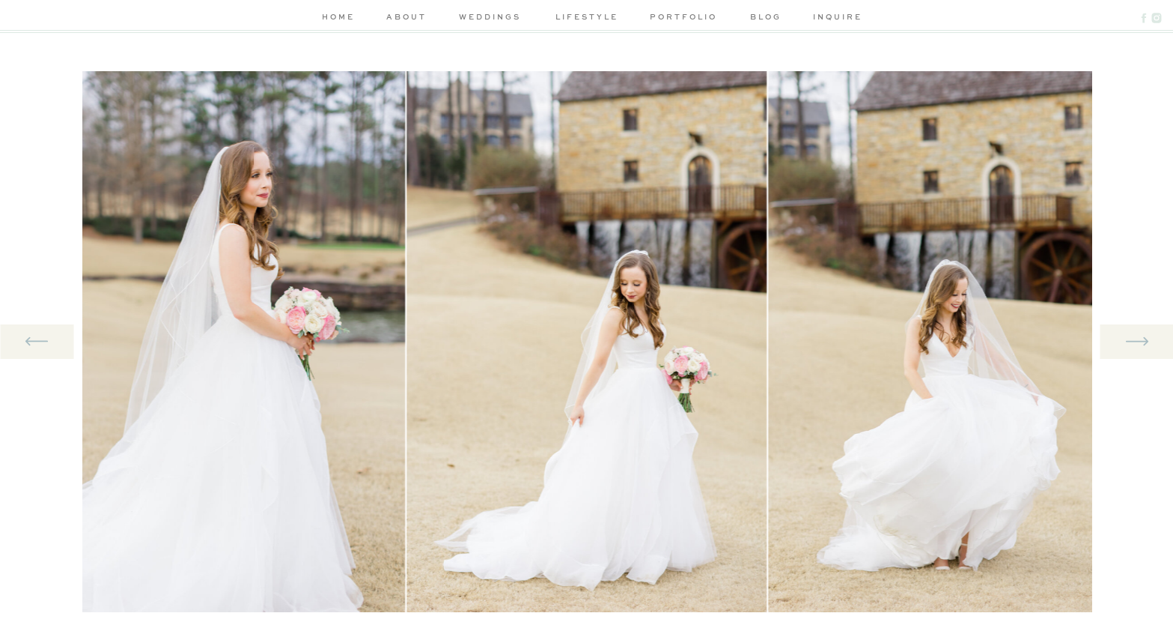
click at [1140, 336] on icon at bounding box center [1137, 341] width 28 height 31
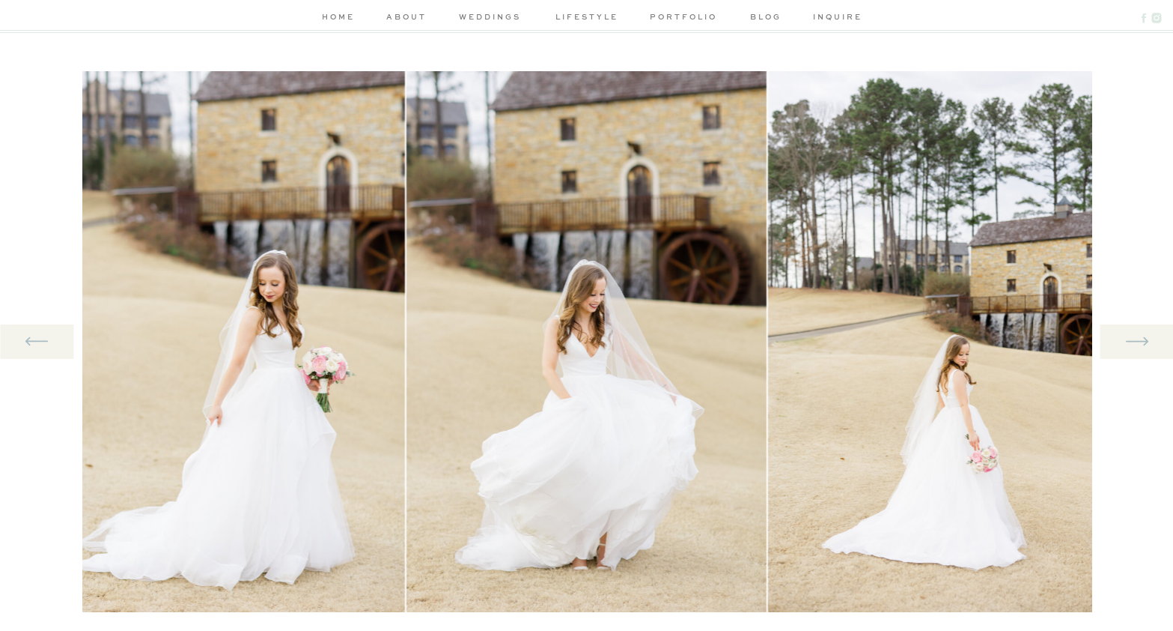
click at [1140, 336] on icon at bounding box center [1137, 341] width 28 height 31
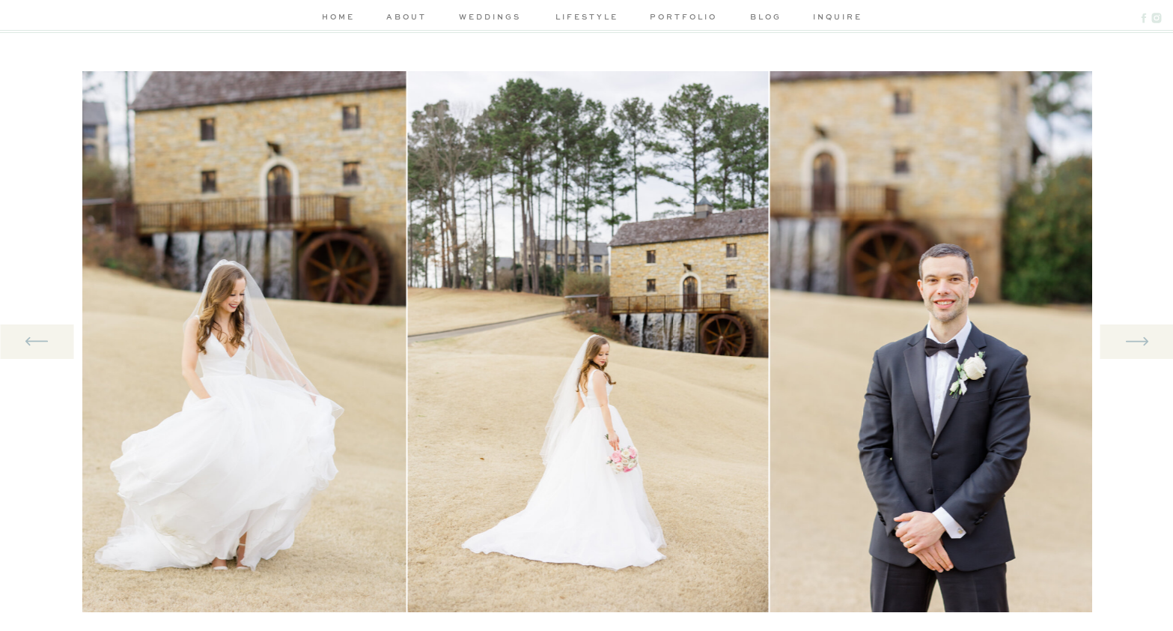
click at [1140, 336] on icon at bounding box center [1137, 341] width 28 height 31
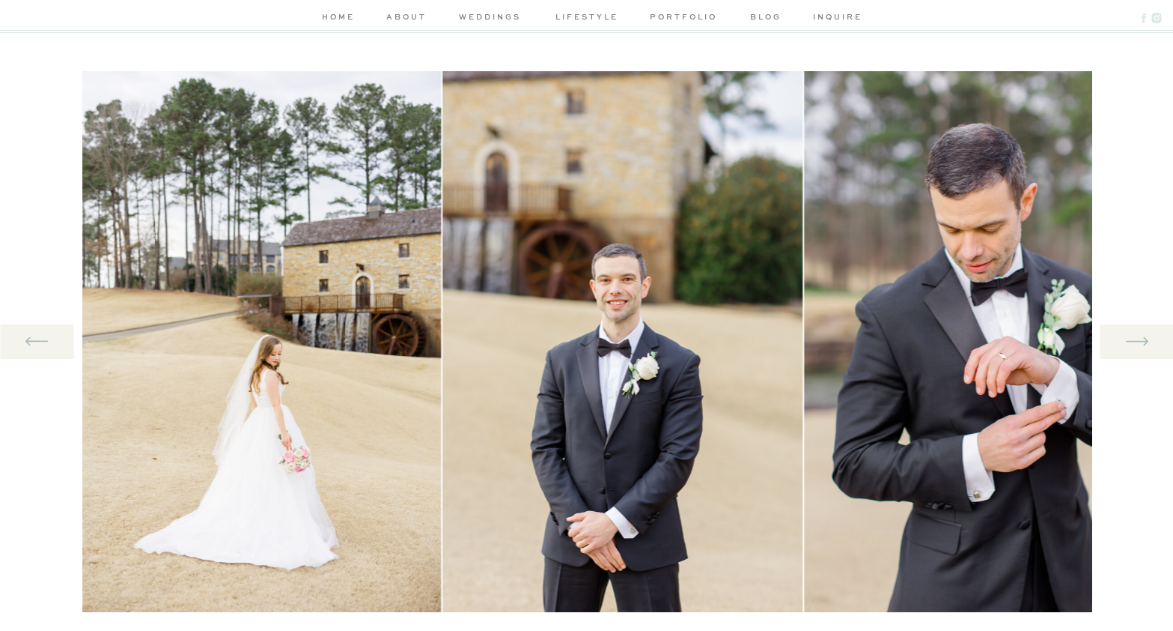
click at [1140, 336] on icon at bounding box center [1137, 341] width 28 height 31
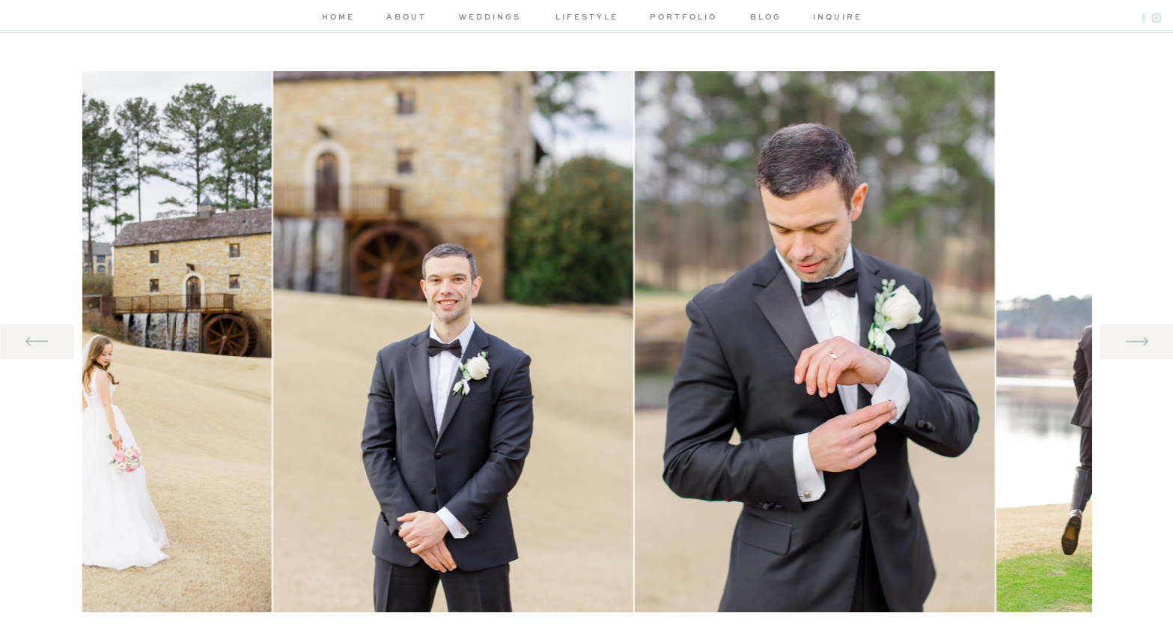
click at [1140, 336] on icon at bounding box center [1137, 341] width 28 height 31
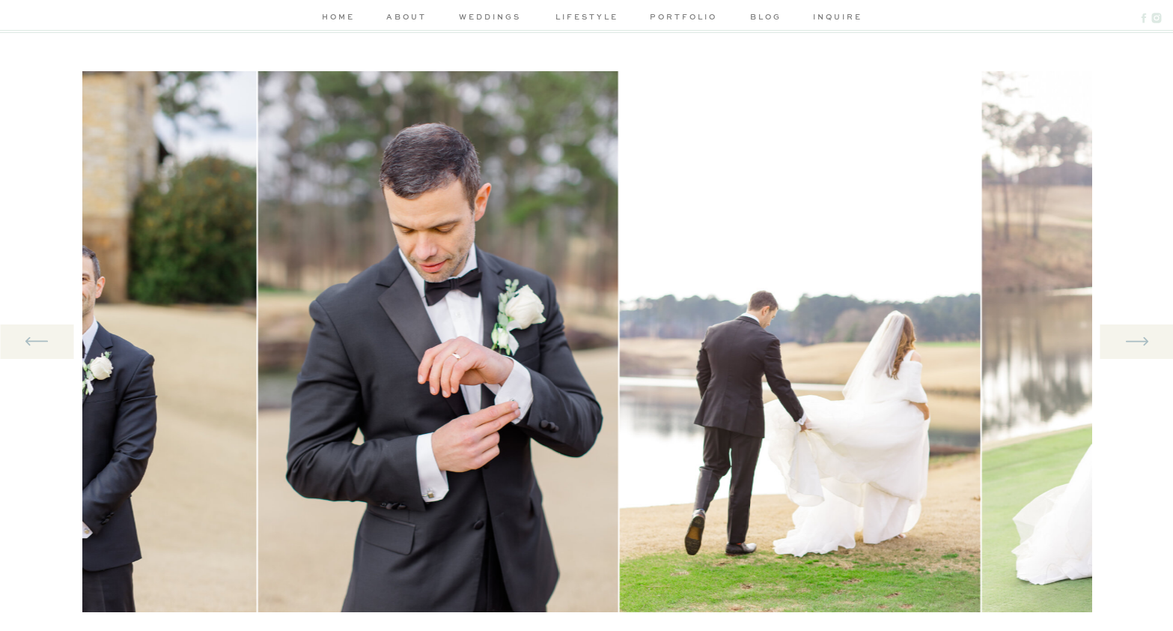
click at [1140, 336] on icon at bounding box center [1137, 341] width 28 height 31
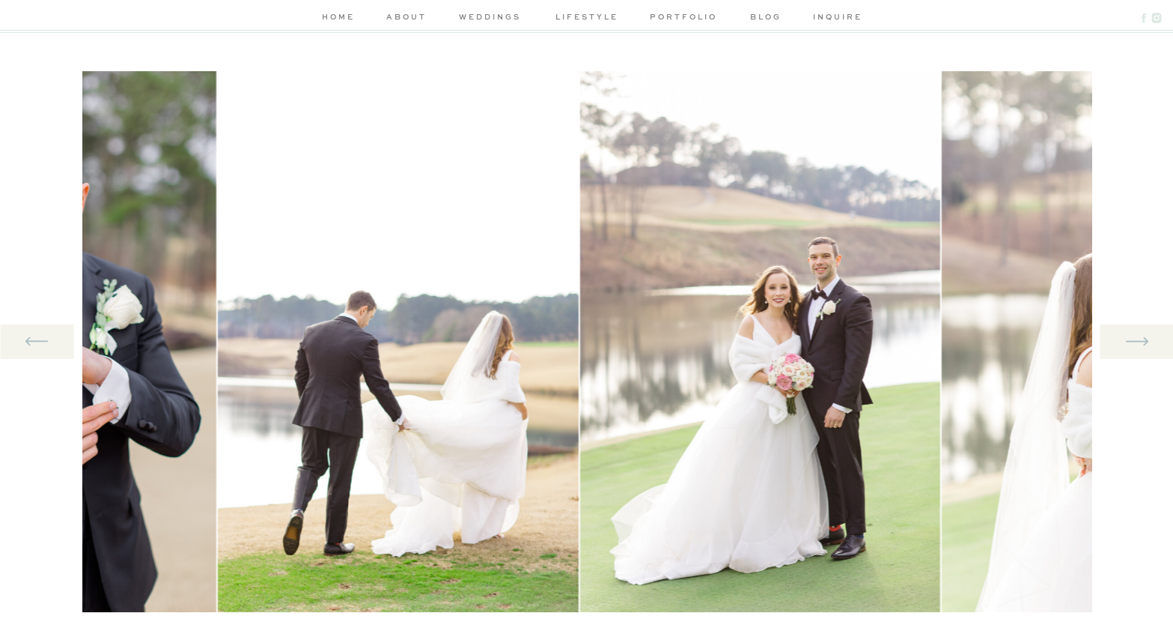
click at [1140, 336] on icon at bounding box center [1137, 341] width 28 height 31
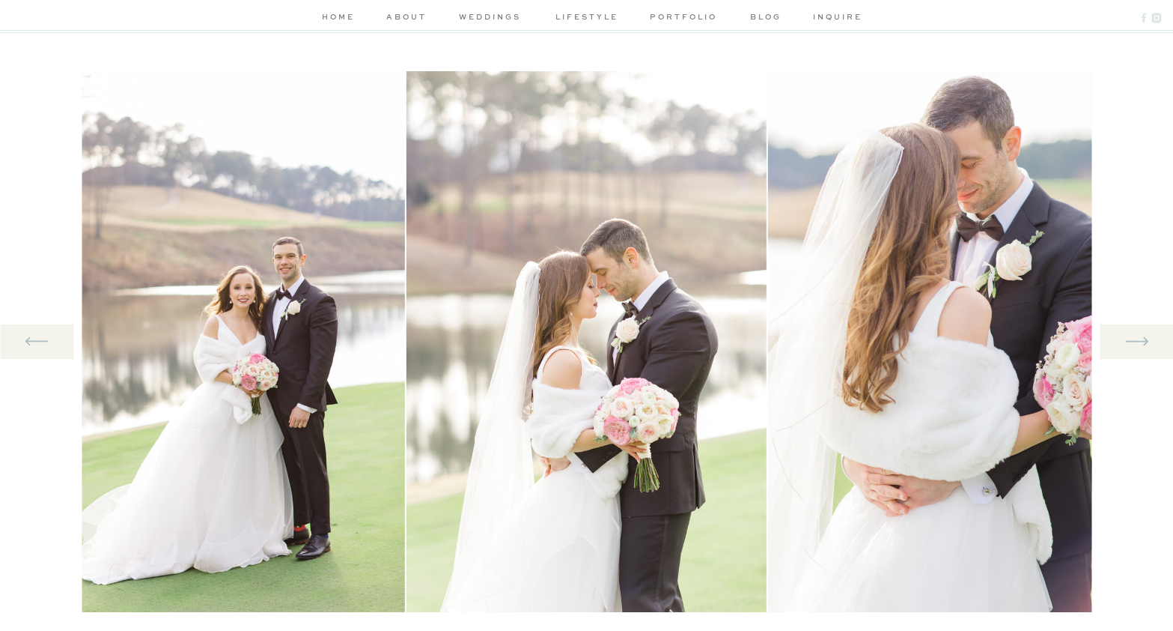
click at [1140, 336] on icon at bounding box center [1137, 341] width 28 height 31
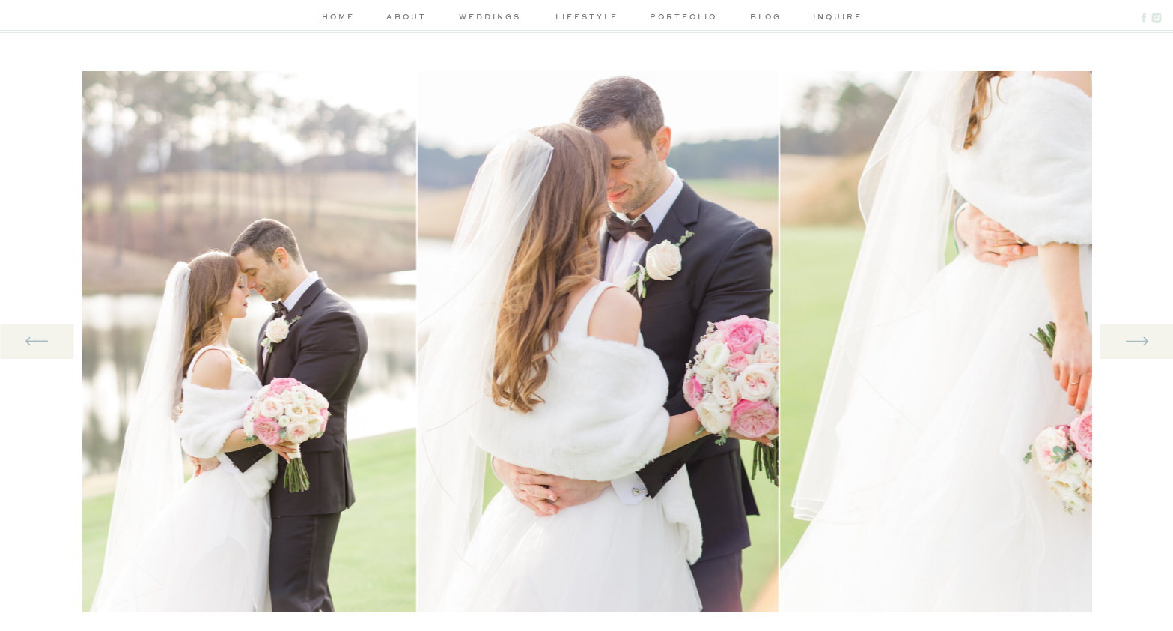
click at [1140, 336] on icon at bounding box center [1137, 341] width 28 height 31
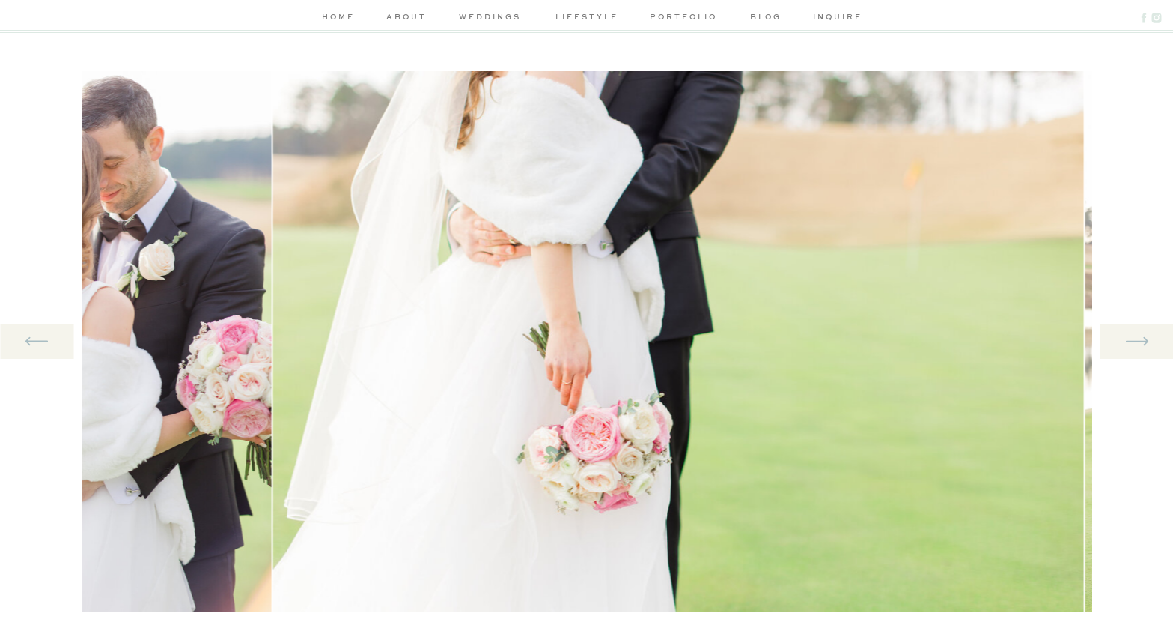
click at [1140, 336] on icon at bounding box center [1137, 341] width 28 height 31
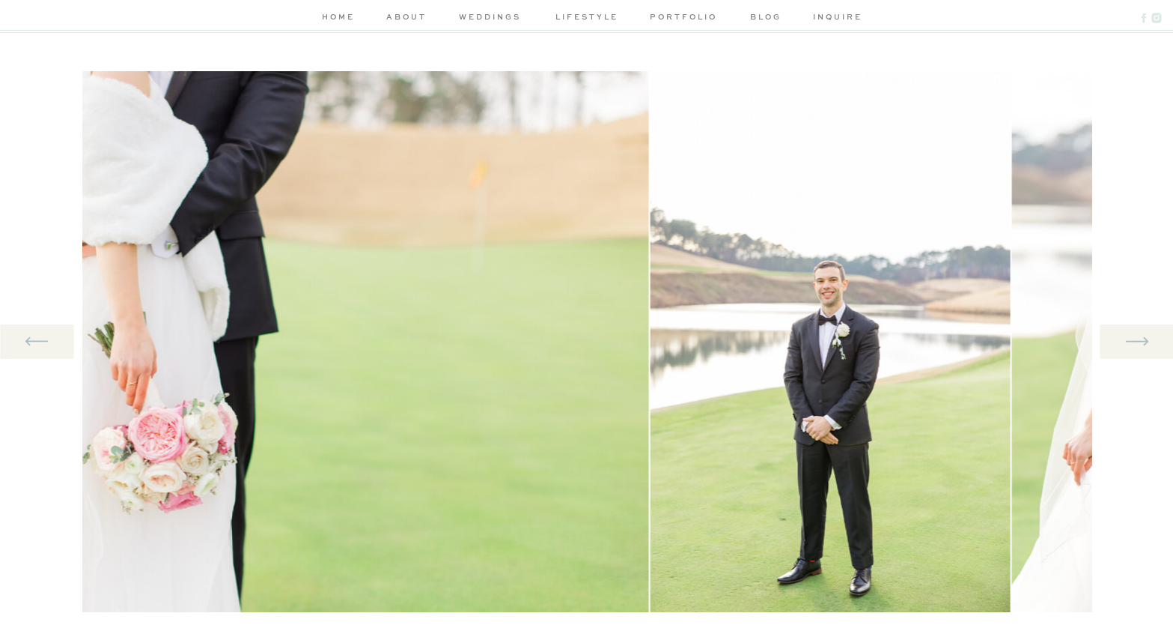
click at [1140, 336] on icon at bounding box center [1137, 341] width 28 height 31
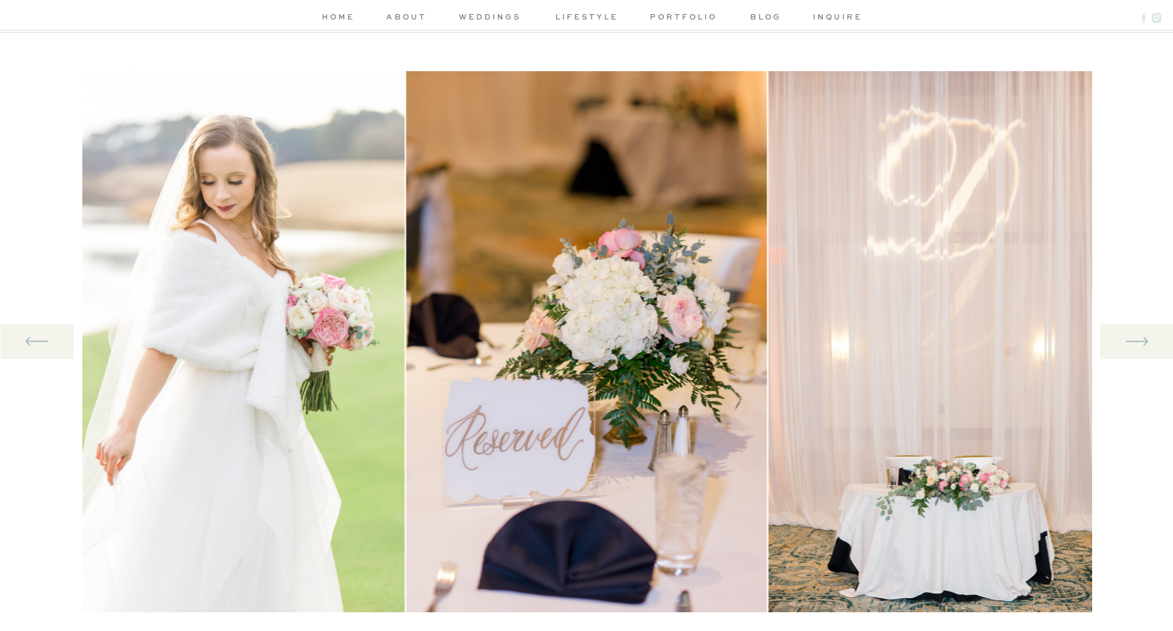
click at [1140, 336] on icon at bounding box center [1137, 341] width 28 height 31
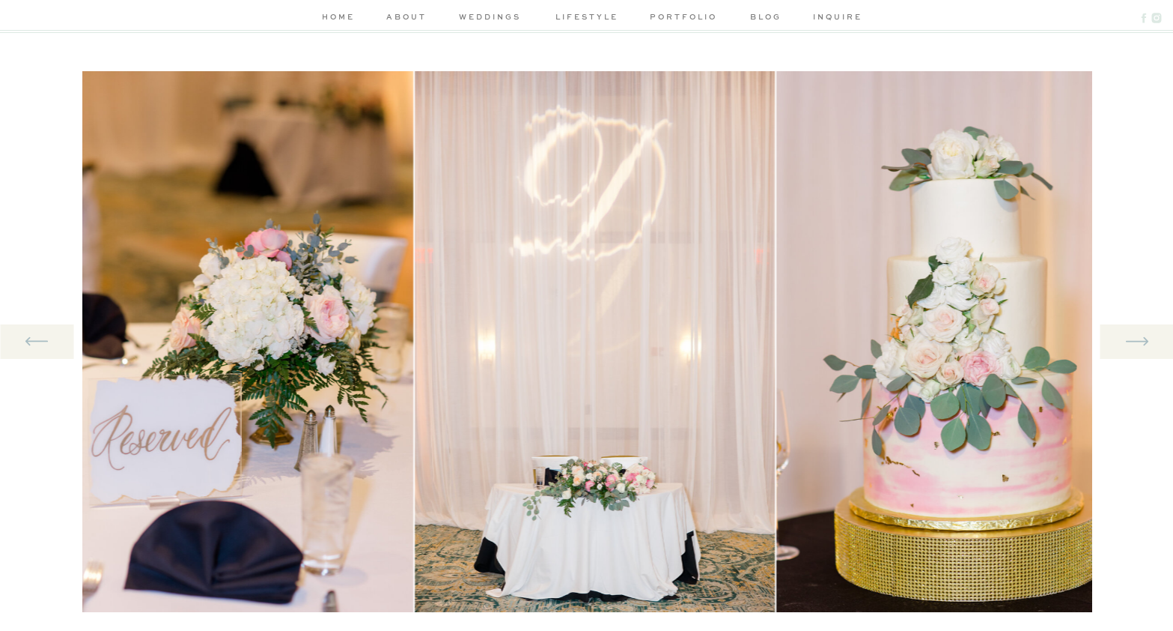
click at [1140, 336] on icon at bounding box center [1137, 341] width 28 height 31
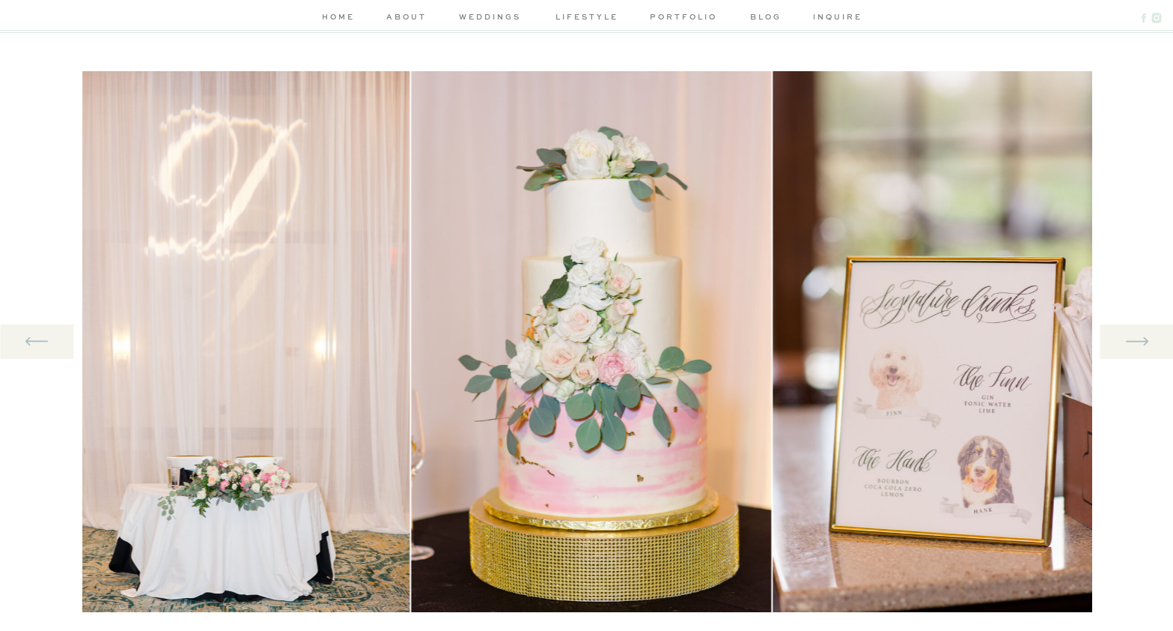
click at [1140, 336] on icon at bounding box center [1137, 341] width 28 height 31
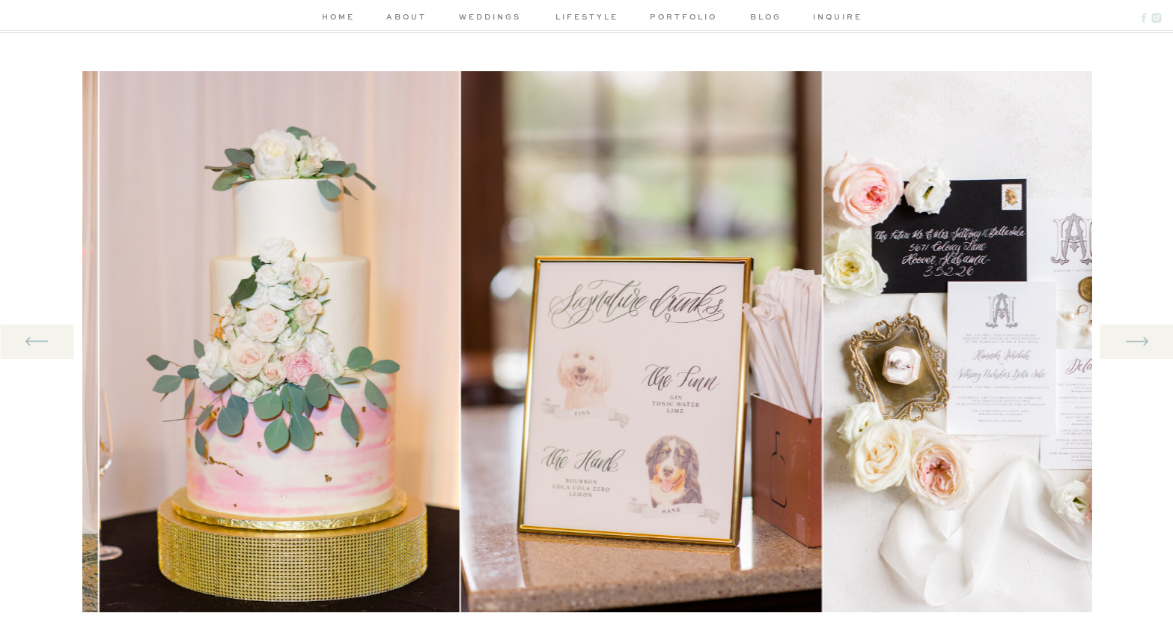
click at [1140, 336] on icon at bounding box center [1137, 341] width 28 height 31
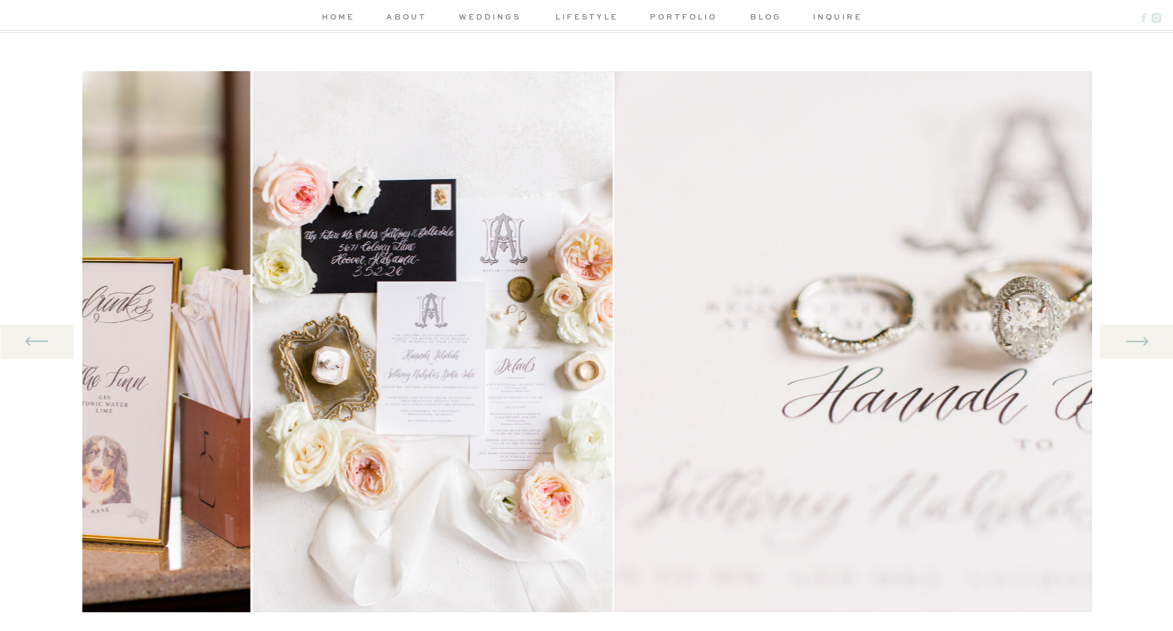
click at [1140, 336] on icon at bounding box center [1137, 341] width 28 height 31
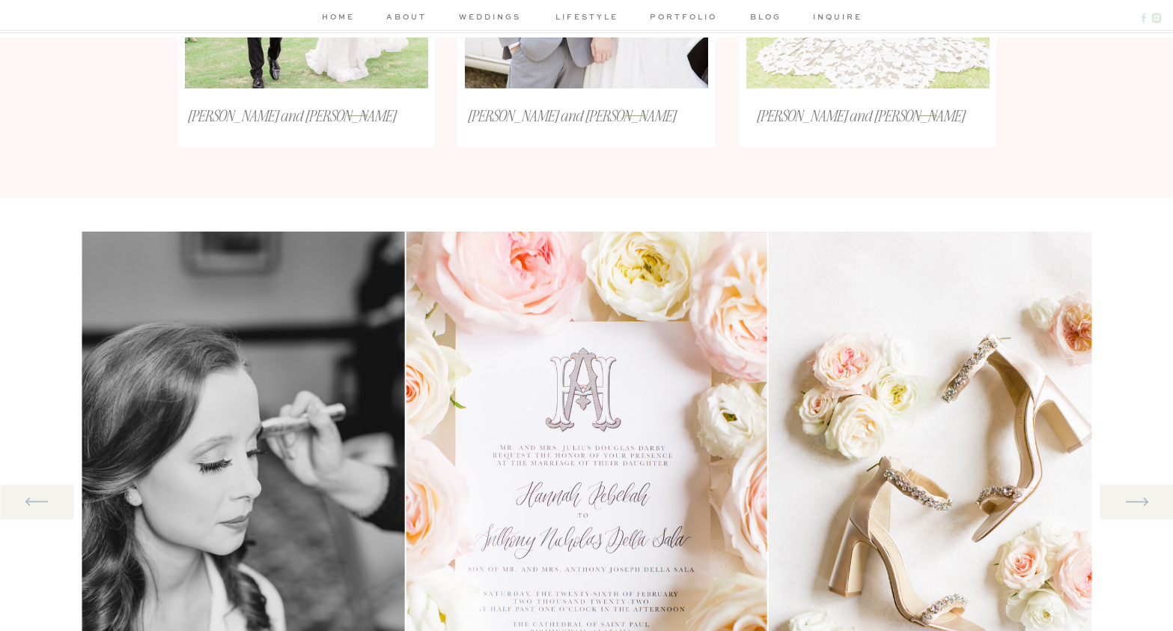
scroll to position [1142, 0]
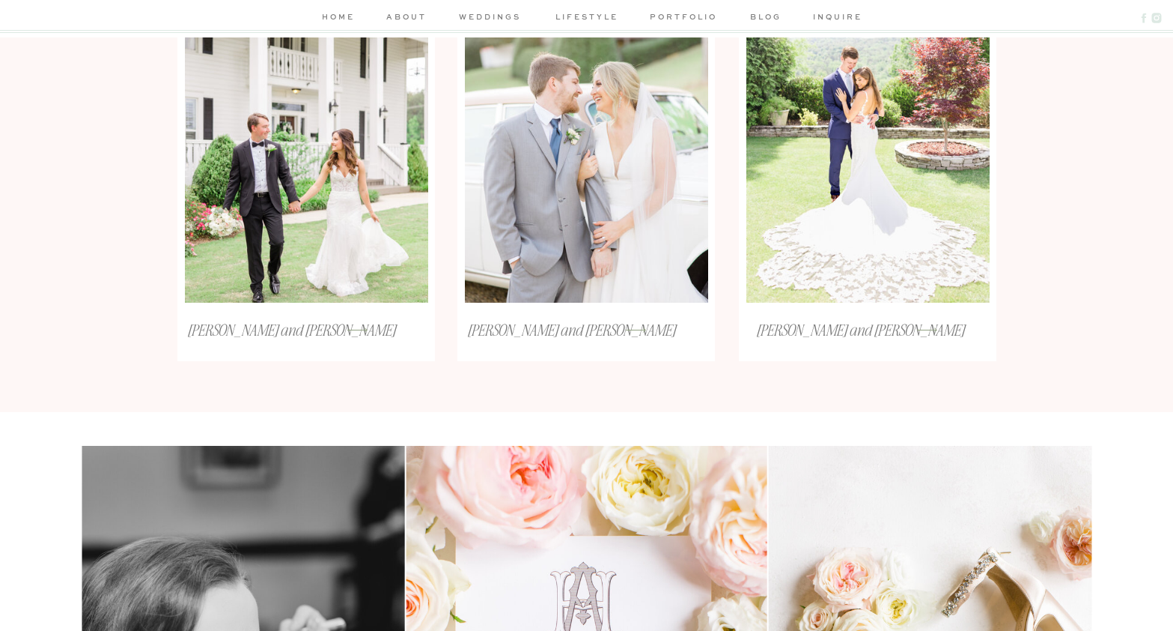
click at [595, 19] on nav "lifestyle" at bounding box center [587, 18] width 71 height 16
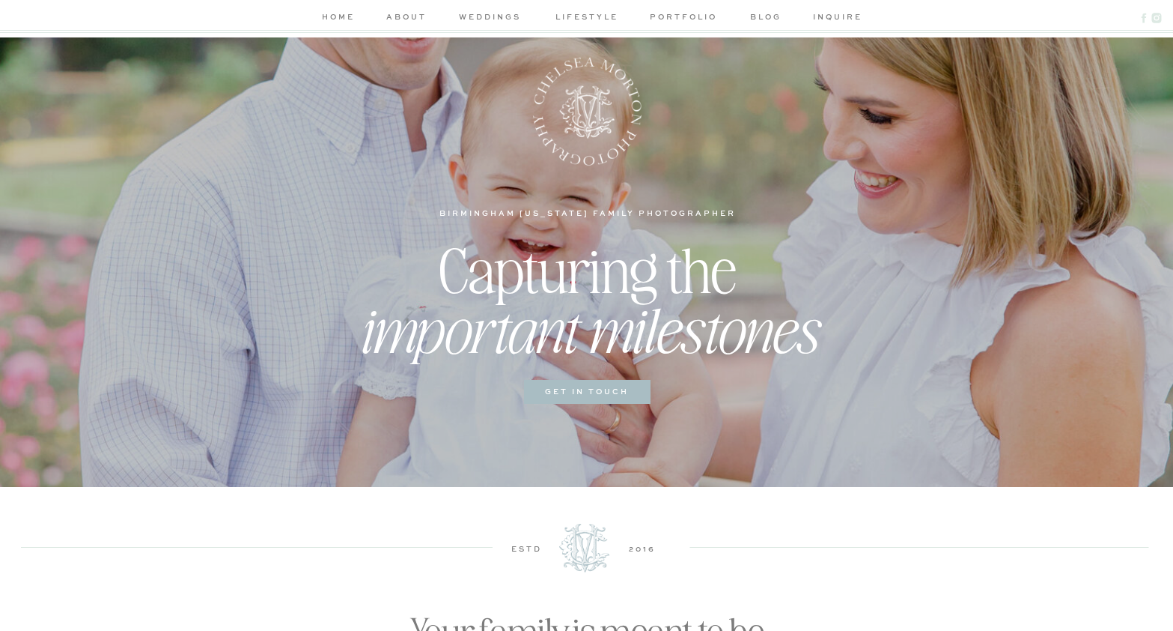
click at [845, 13] on nav "inquire" at bounding box center [834, 18] width 43 height 16
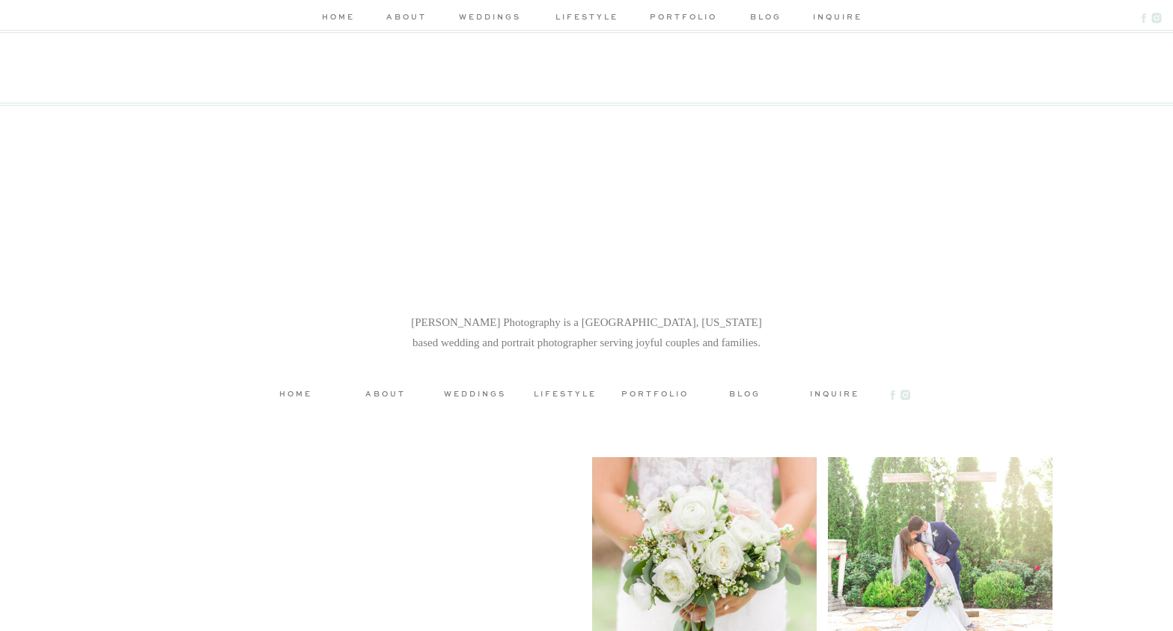
scroll to position [1846, 0]
